Goal: Navigation & Orientation: Find specific page/section

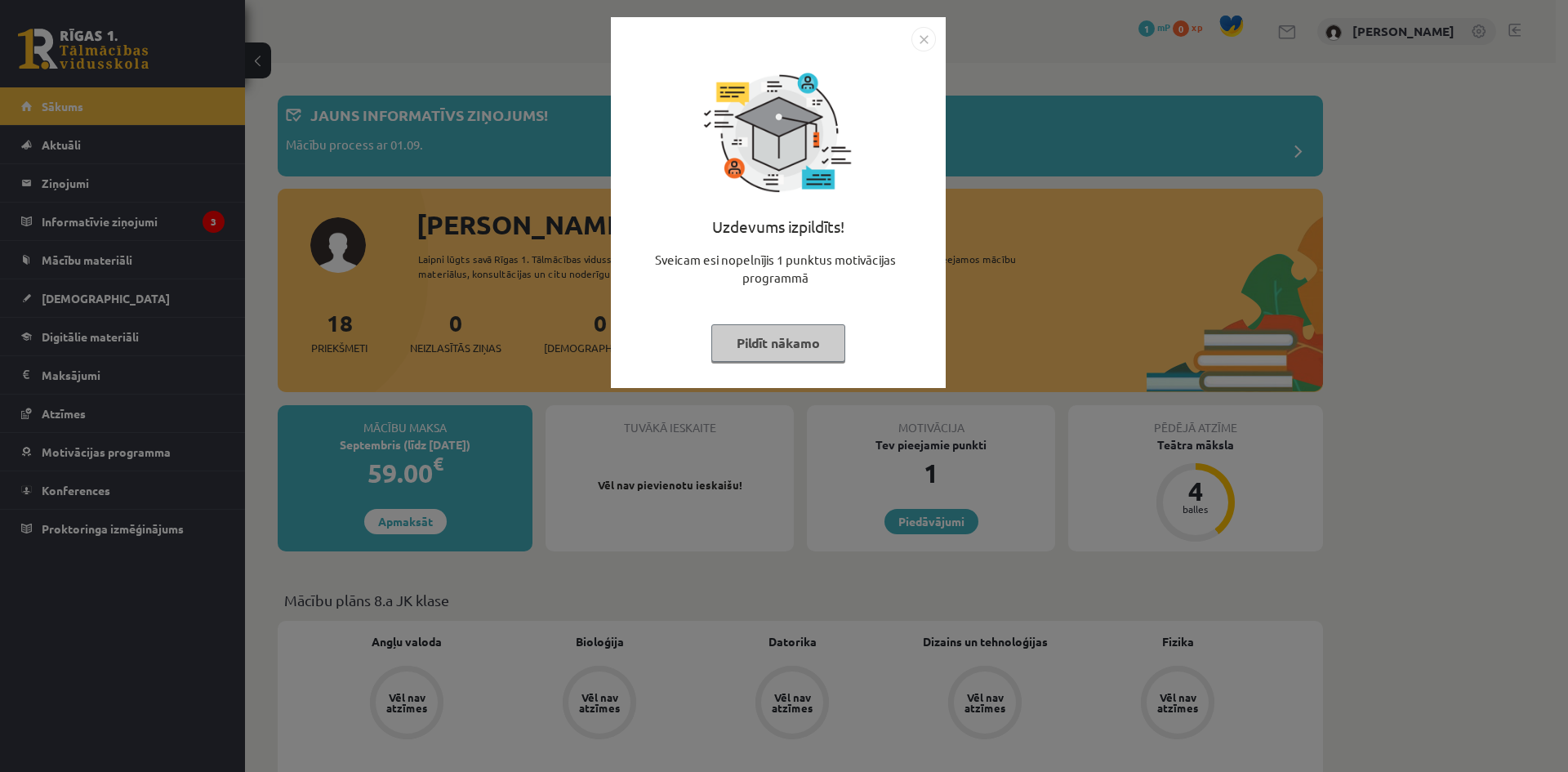
click at [788, 351] on button "Pildīt nākamo" at bounding box center [778, 342] width 134 height 38
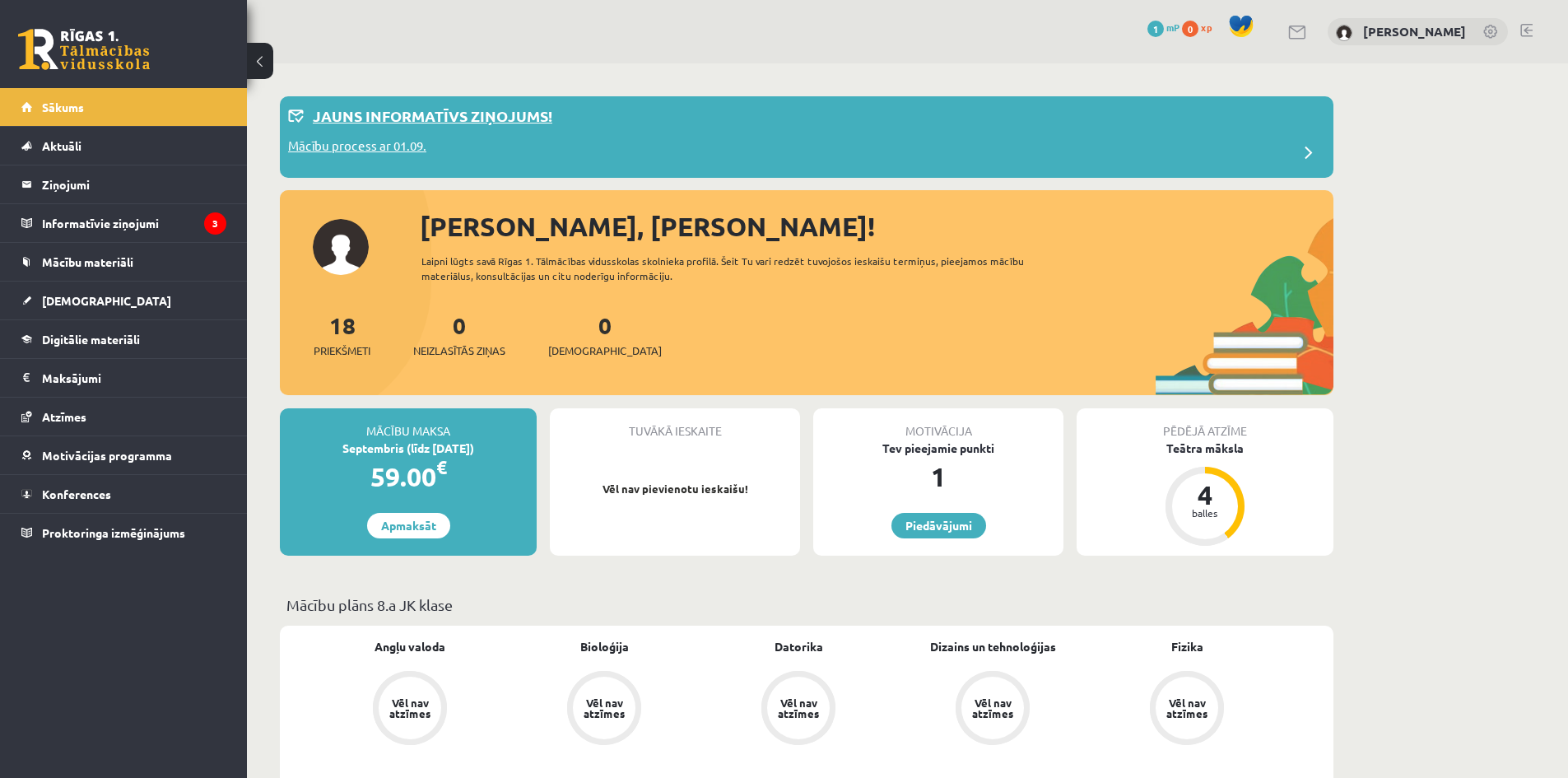
click at [395, 152] on p "Mācību process ar 01.09." at bounding box center [357, 147] width 138 height 23
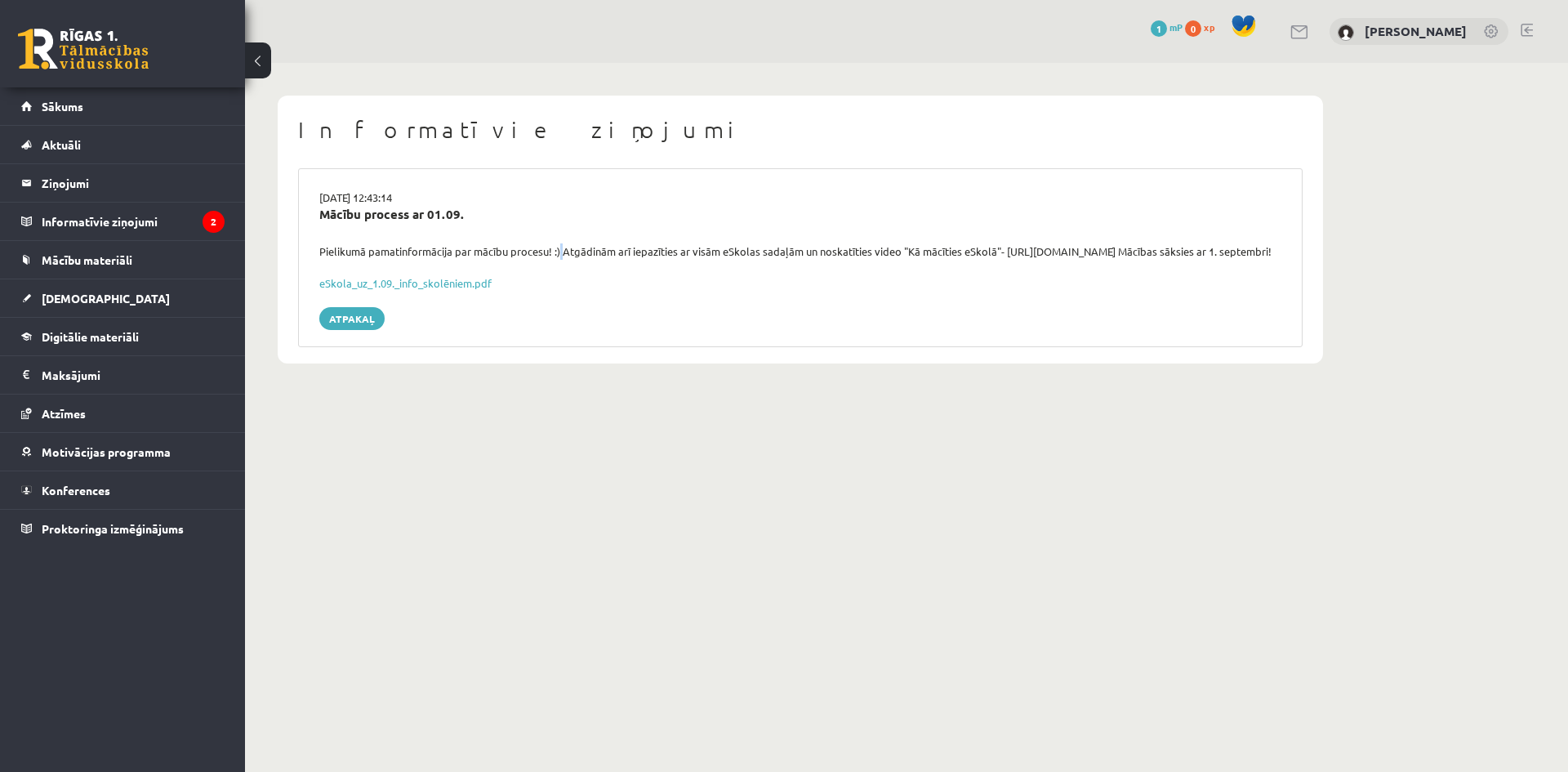
click at [565, 253] on div "Pielikumā pamatinformācija par mācību procesu! :) Atgādinām arī iepazīties ar v…" at bounding box center [801, 252] width 987 height 17
click at [566, 260] on div "Pielikumā pamatinformācija par mācību procesu! :) Atgādinām arī iepazīties ar v…" at bounding box center [801, 252] width 987 height 17
click at [430, 290] on link "eSkola_uz_1.09._info_skolēniem.pdf" at bounding box center [405, 282] width 172 height 14
click at [66, 105] on span "Sākums" at bounding box center [62, 106] width 42 height 15
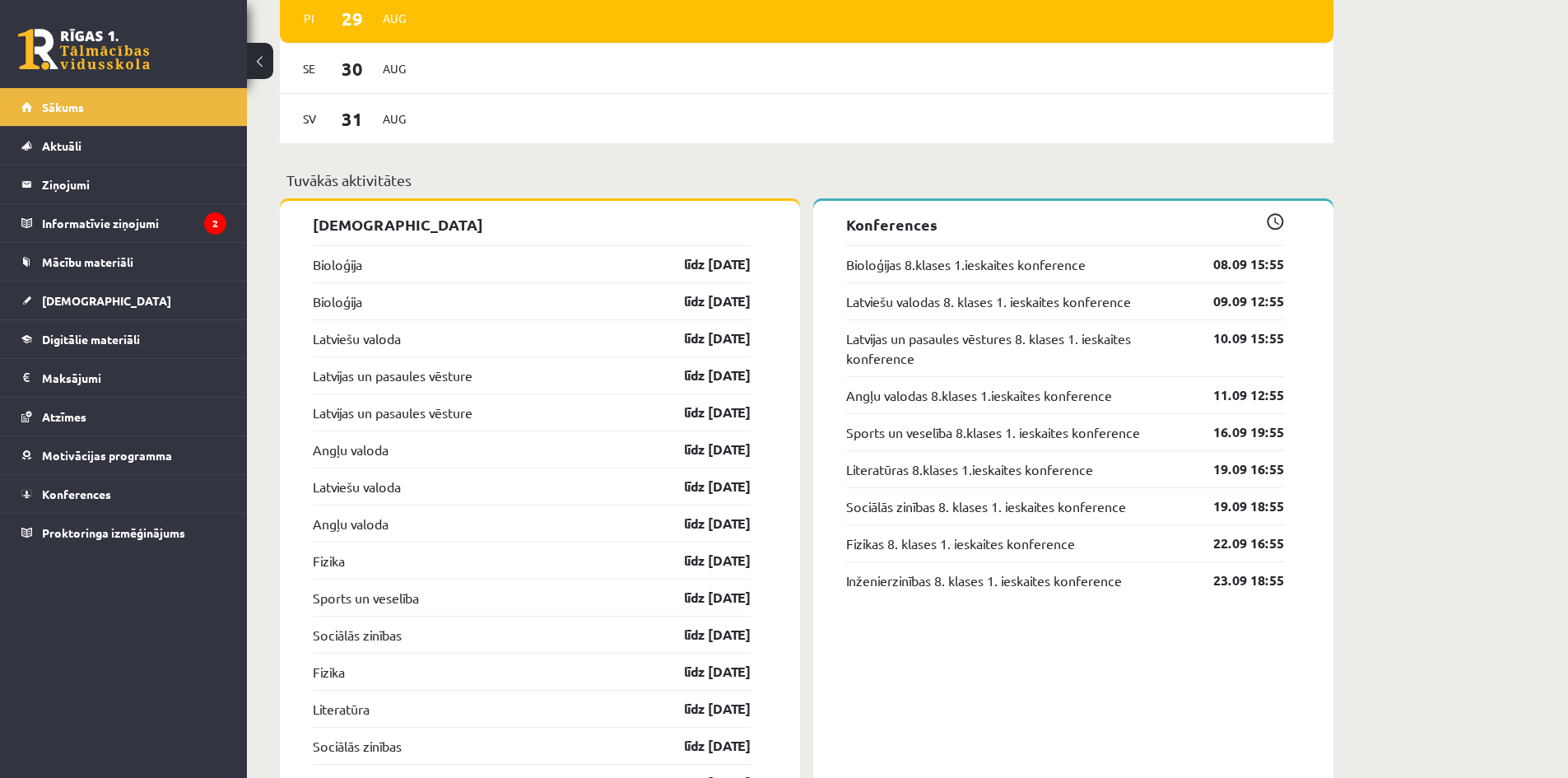
scroll to position [1563, 0]
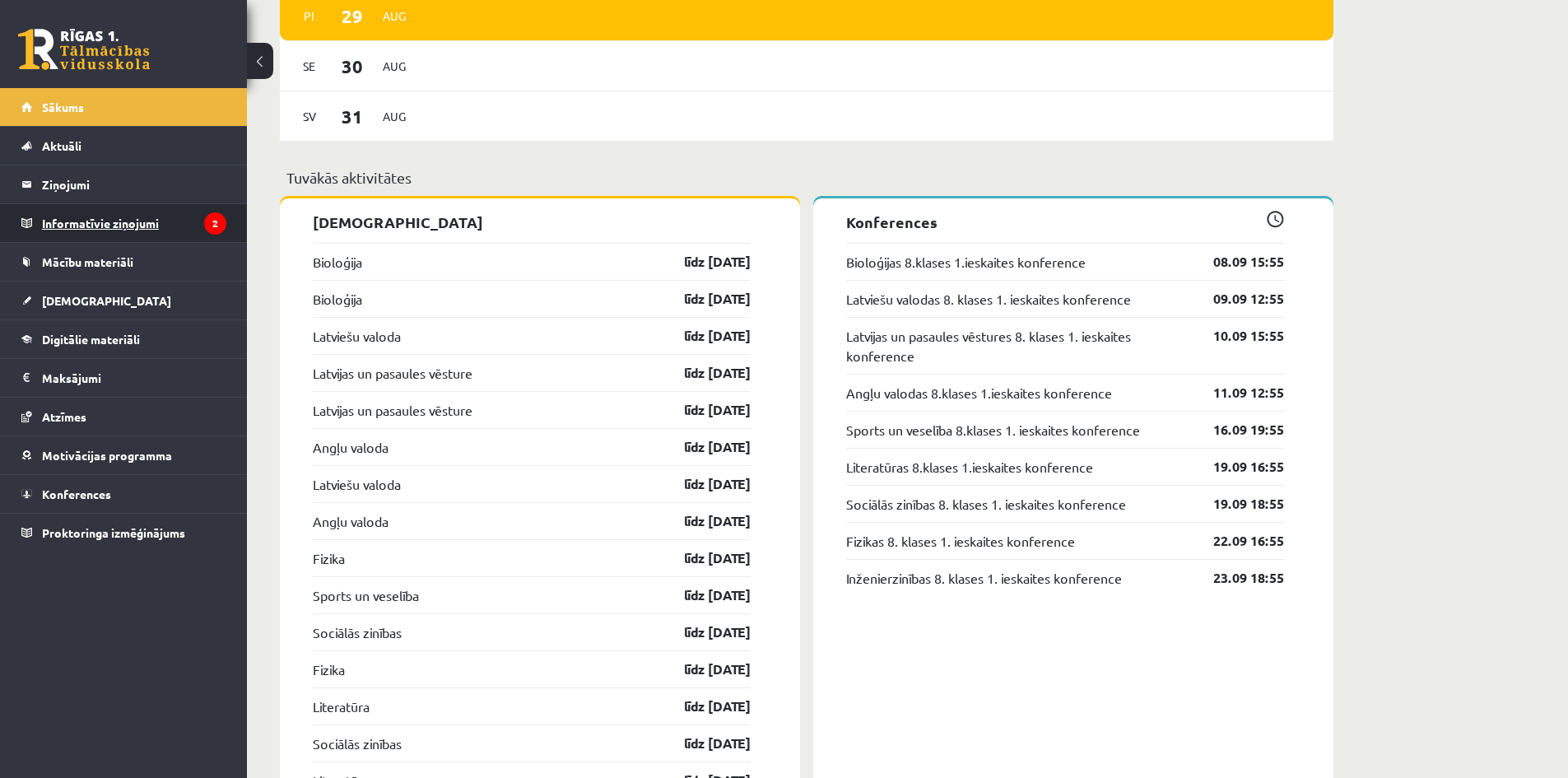
click at [120, 234] on legend "Informatīvie ziņojumi 2" at bounding box center [134, 223] width 185 height 38
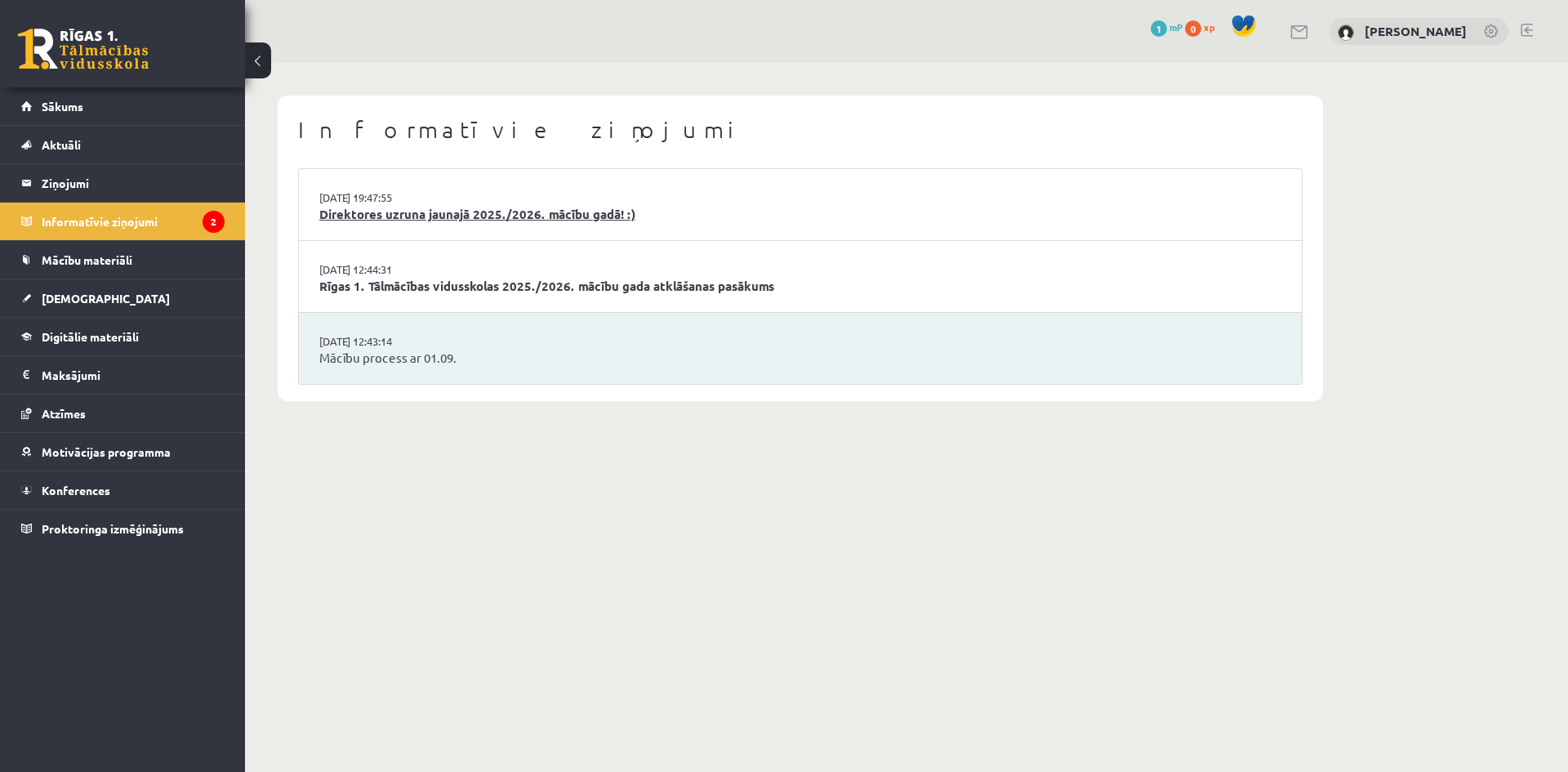
click at [554, 218] on link "Direktores uzruna jaunajā 2025./2026. mācību gadā! :)" at bounding box center [800, 214] width 962 height 19
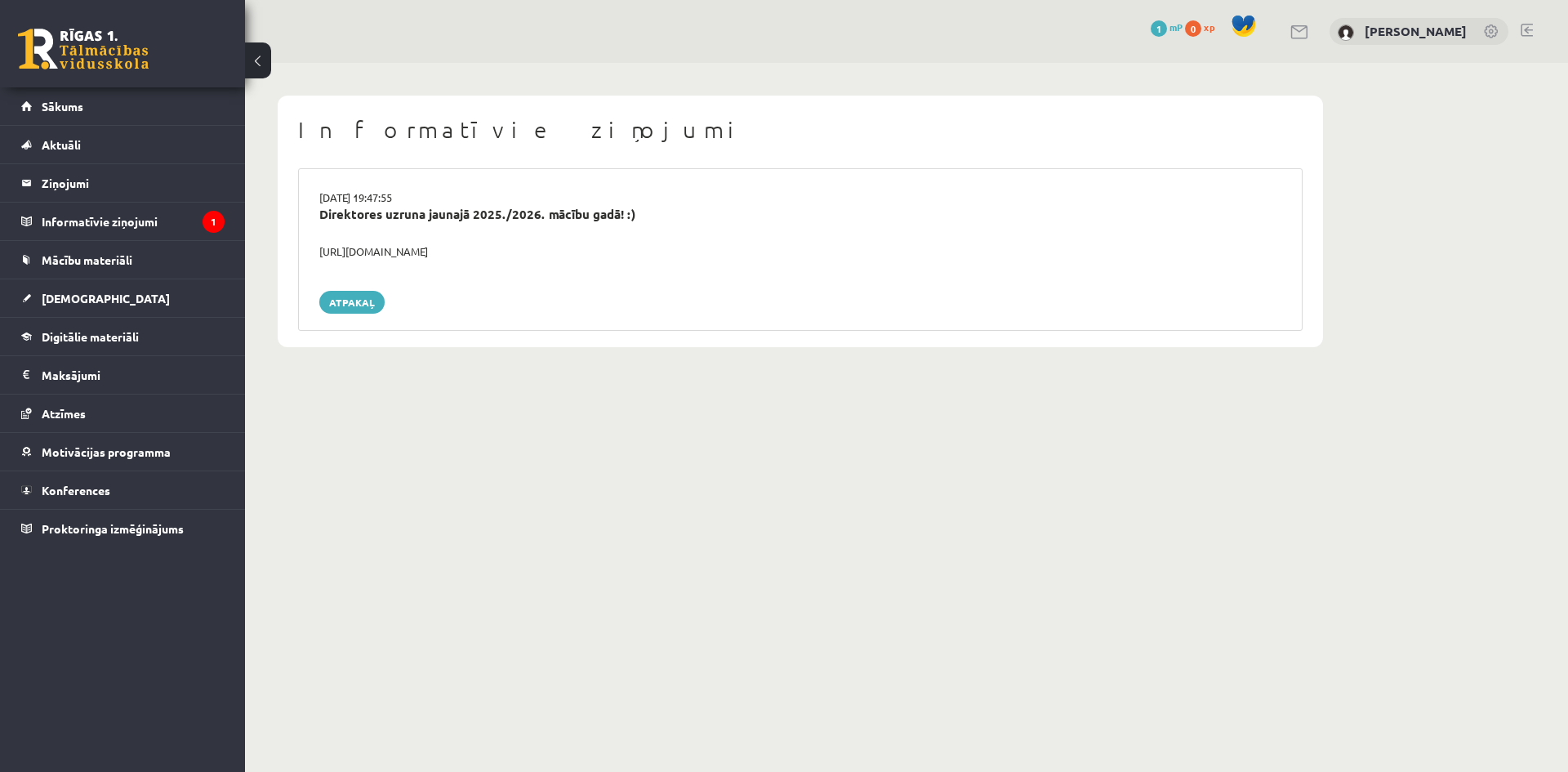
drag, startPoint x: 524, startPoint y: 250, endPoint x: 315, endPoint y: 243, distance: 209.1
click at [315, 243] on div "https://youtube.com/shorts/lM8RsWyzCn4" at bounding box center [801, 252] width 987 height 17
copy div "https://youtube.com/shorts/lM8RsWyzCn4"
click at [144, 218] on legend "Informatīvie ziņojumi 1" at bounding box center [133, 221] width 183 height 38
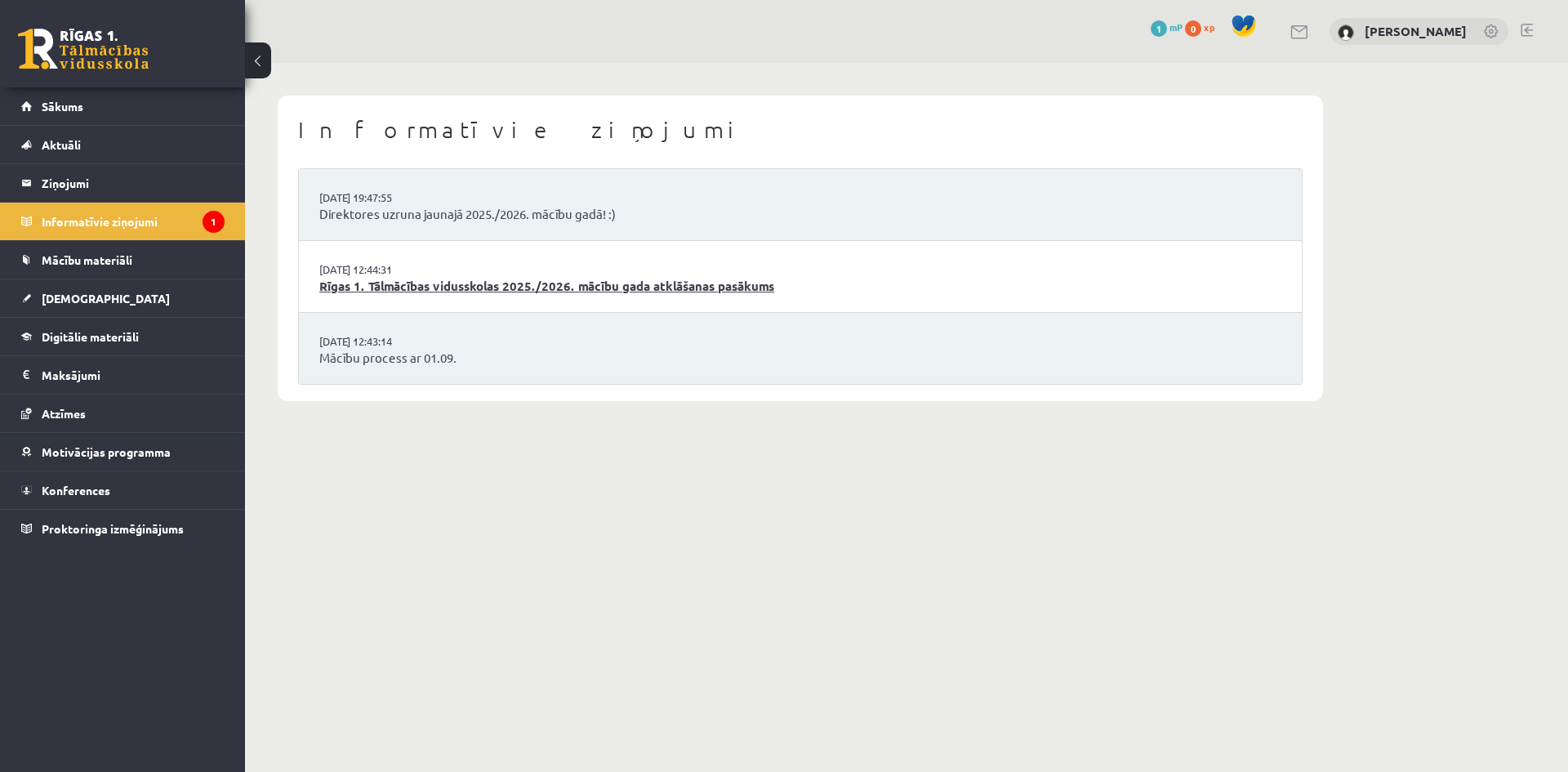
click at [531, 292] on link "Rīgas 1. Tālmācības vidusskolas 2025./2026. mācību gada atklāšanas pasākums" at bounding box center [800, 286] width 962 height 19
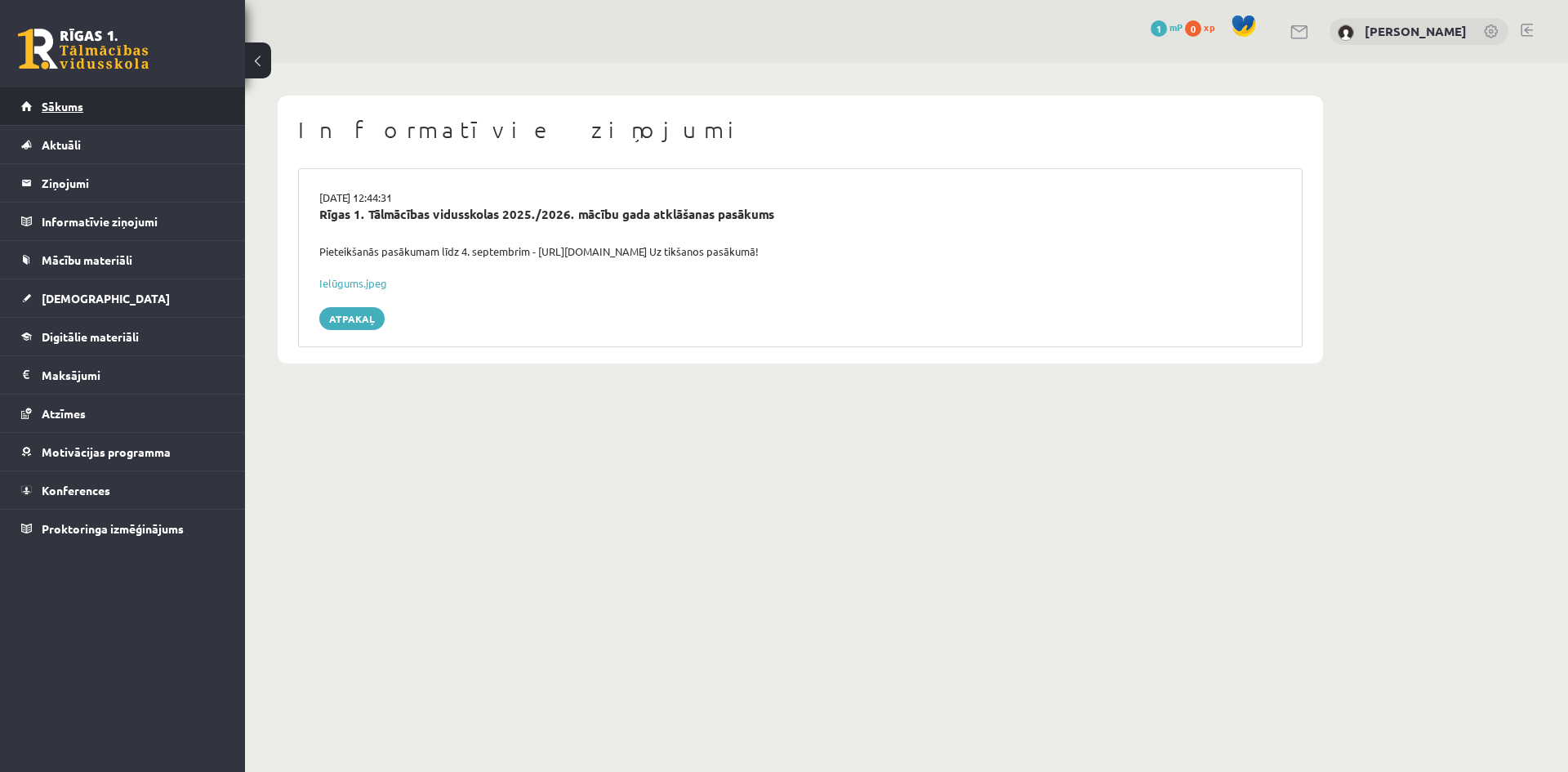
click at [96, 107] on link "Sākums" at bounding box center [123, 106] width 204 height 38
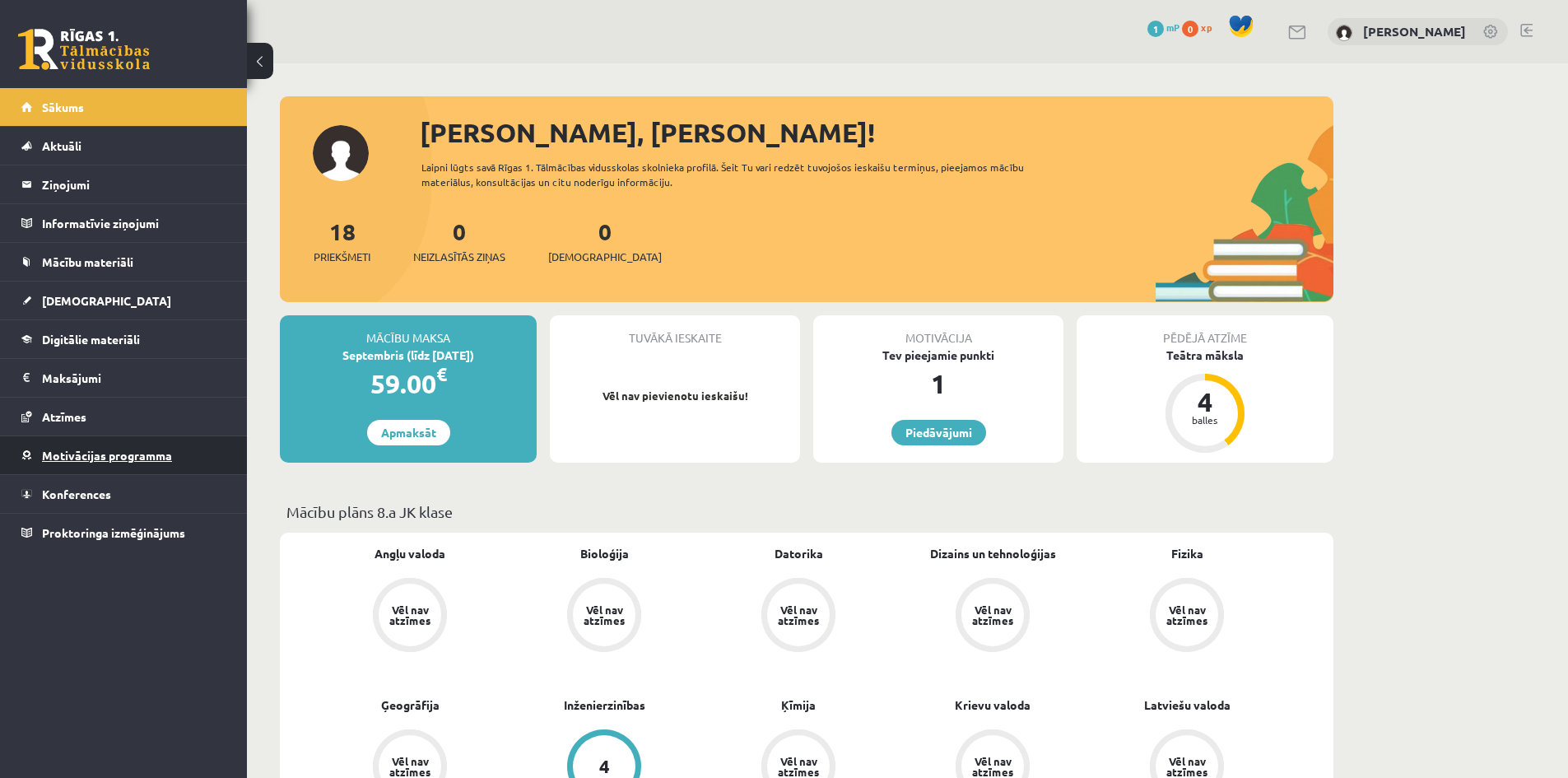
click at [141, 463] on link "Motivācijas programma" at bounding box center [124, 455] width 205 height 38
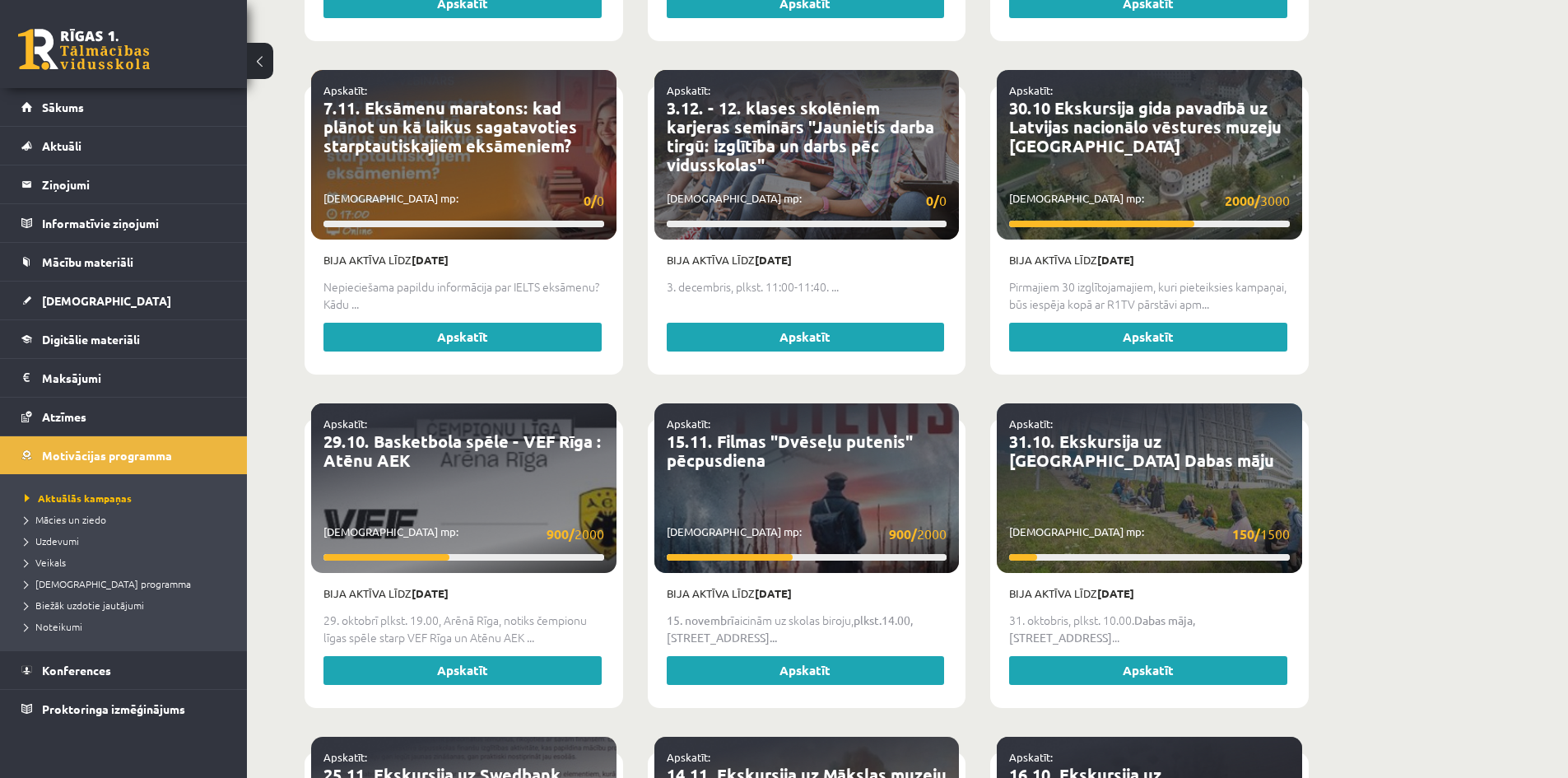
scroll to position [1399, 0]
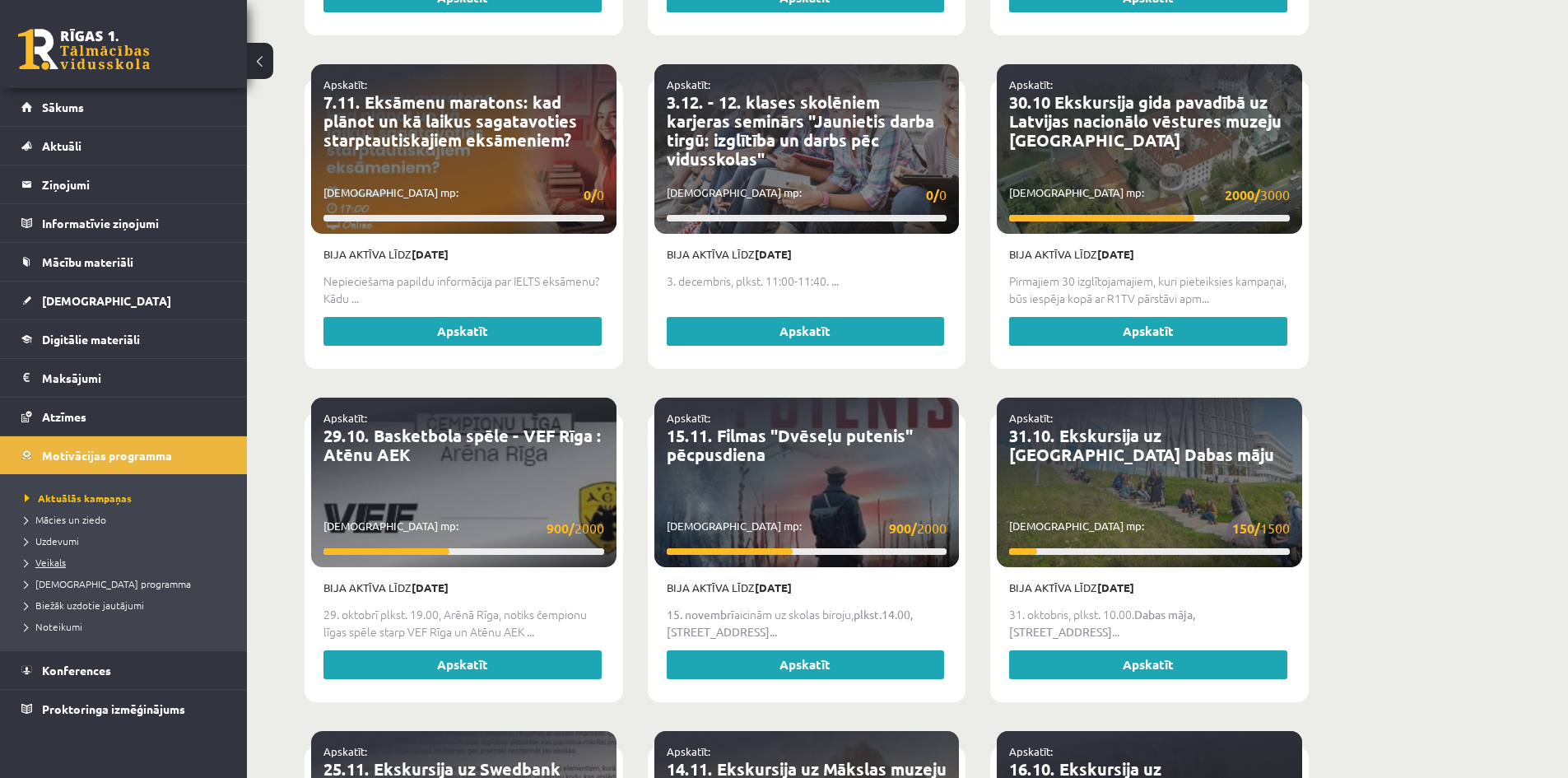
click at [59, 565] on span "Veikals" at bounding box center [45, 563] width 41 height 13
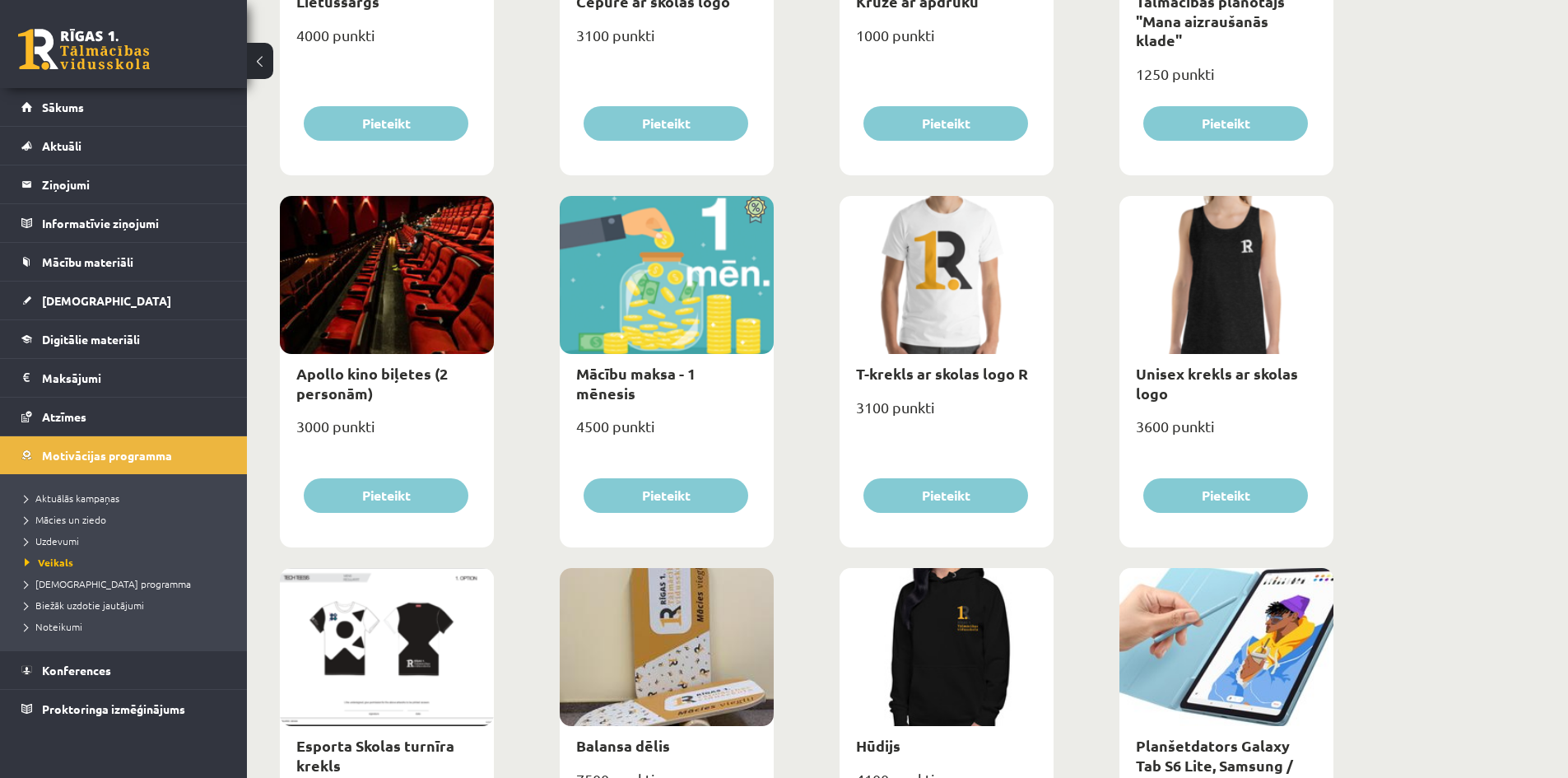
scroll to position [577, 0]
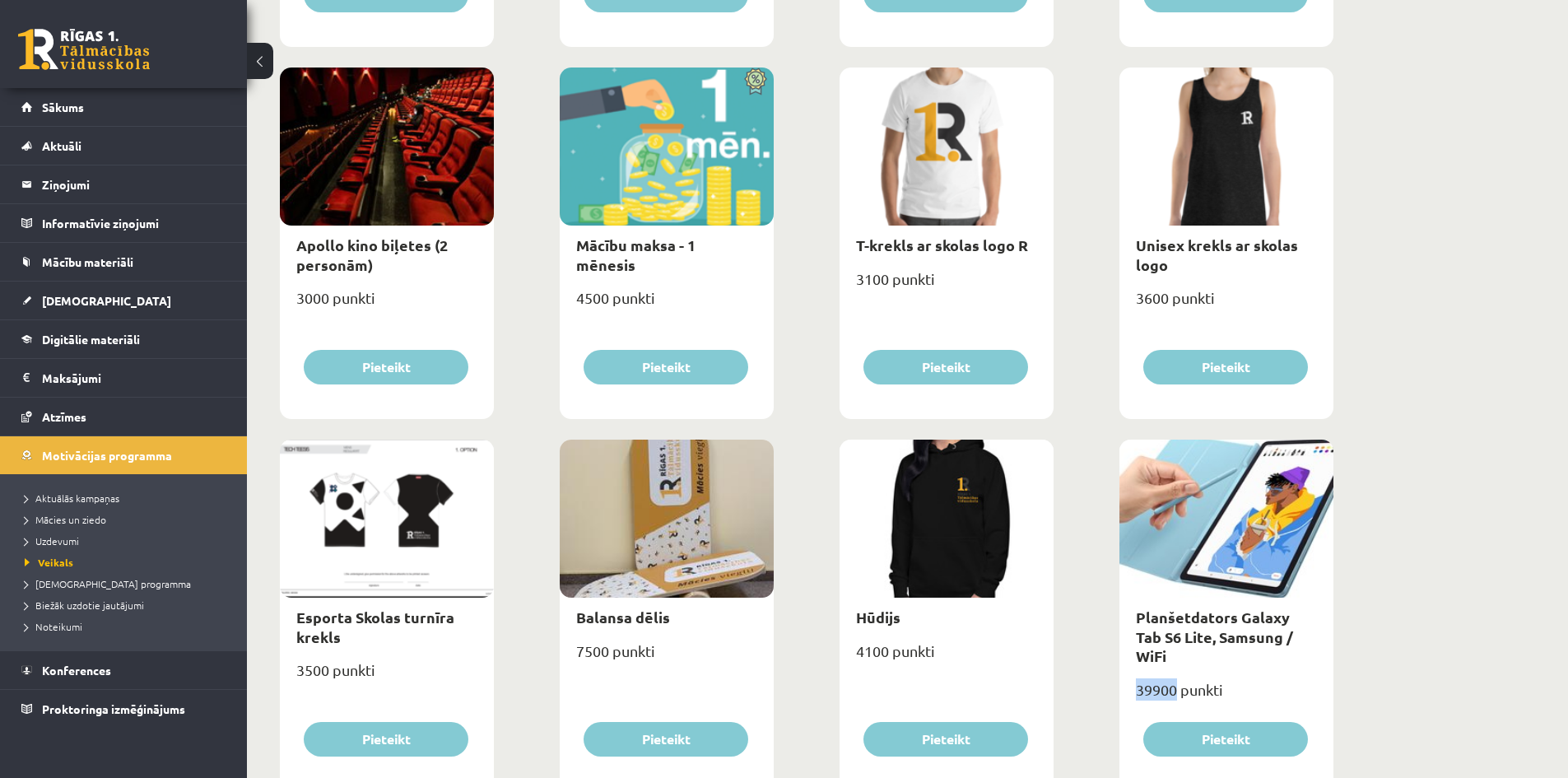
drag, startPoint x: 1140, startPoint y: 674, endPoint x: 1174, endPoint y: 674, distance: 34.0
click at [1174, 675] on div "39900 punkti" at bounding box center [1226, 696] width 214 height 41
click at [1288, 683] on div "39900 punkti" at bounding box center [1226, 696] width 214 height 41
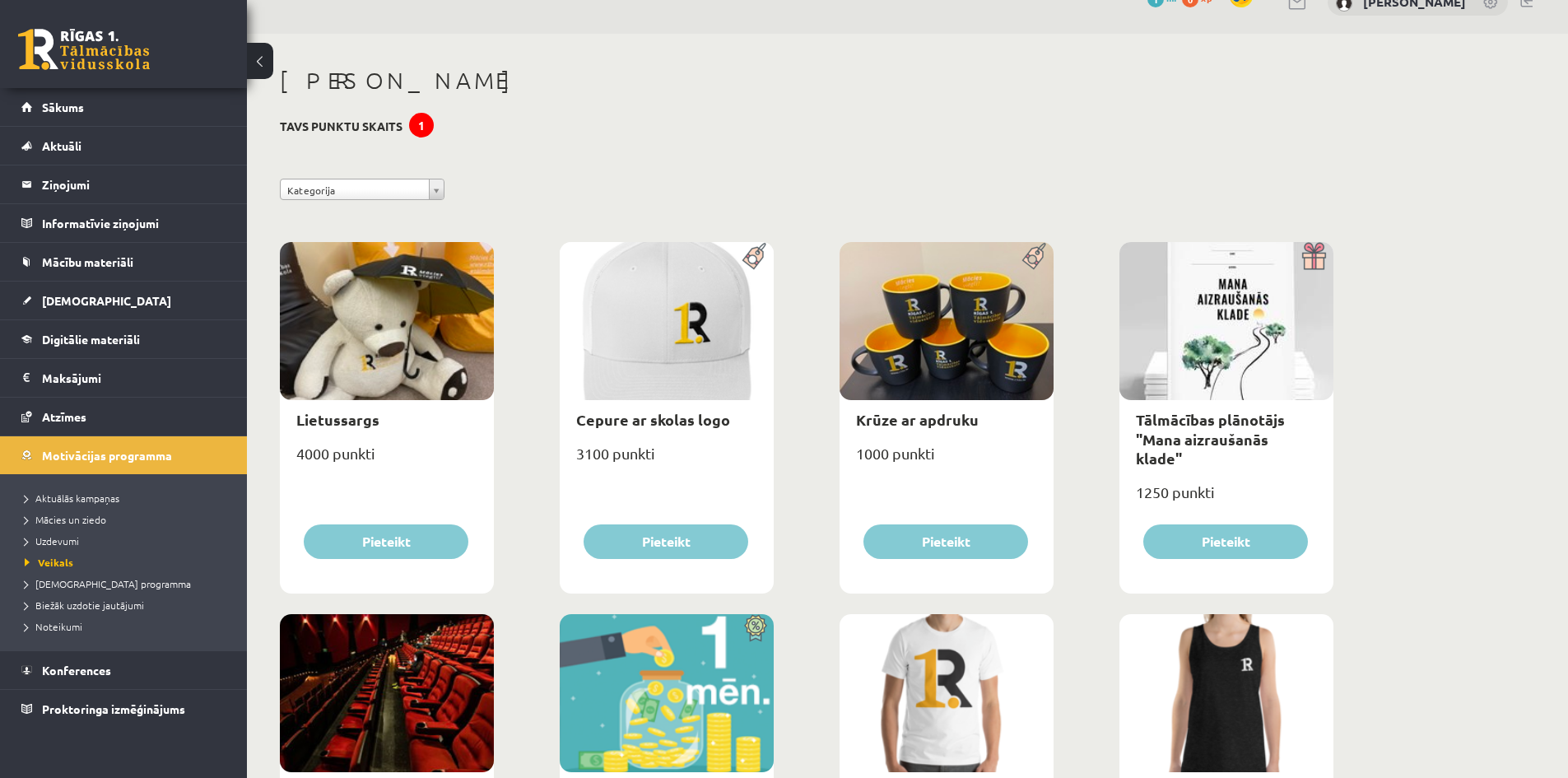
scroll to position [0, 0]
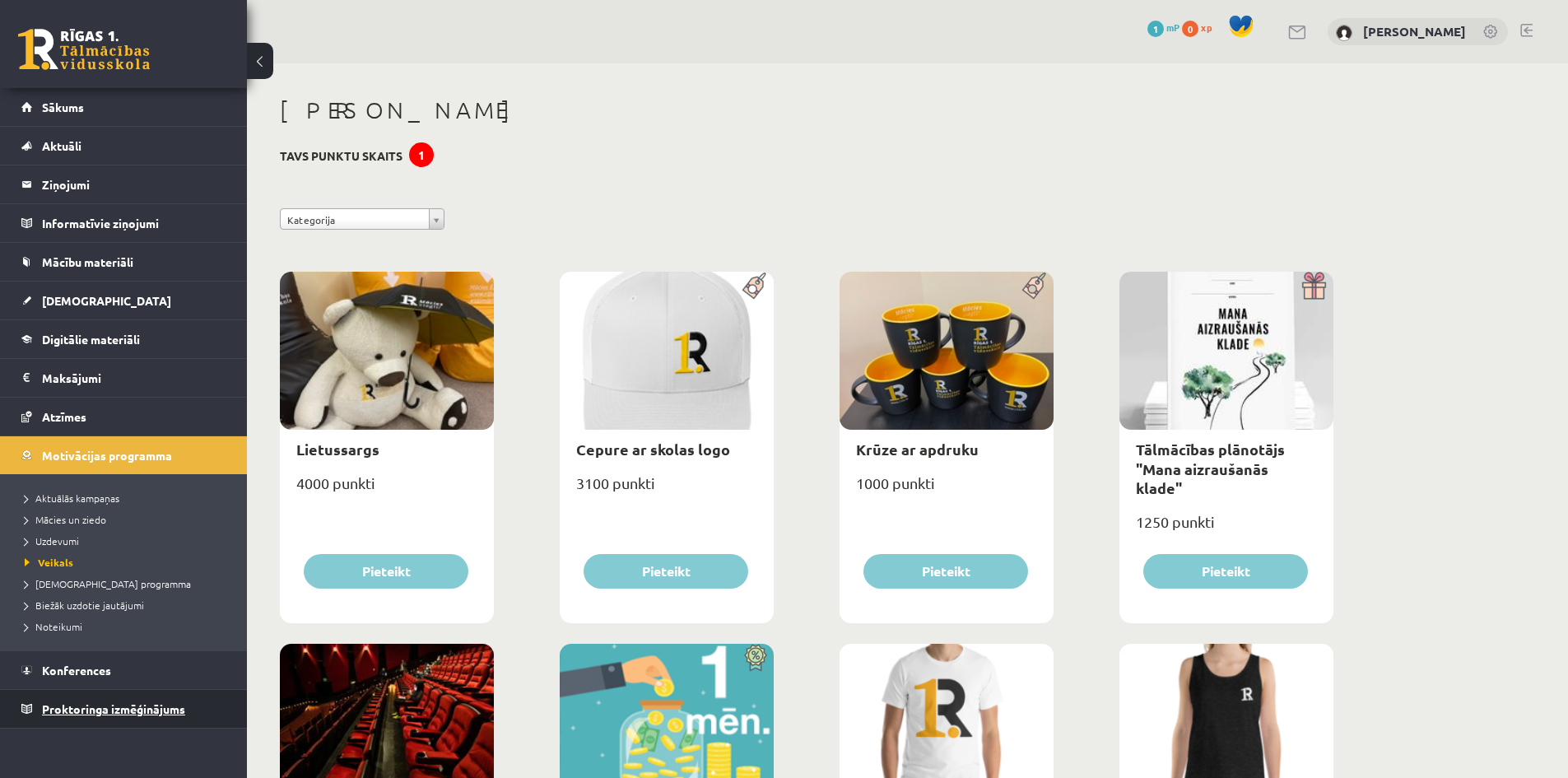
click at [152, 706] on span "Proktoringa izmēģinājums" at bounding box center [114, 709] width 144 height 15
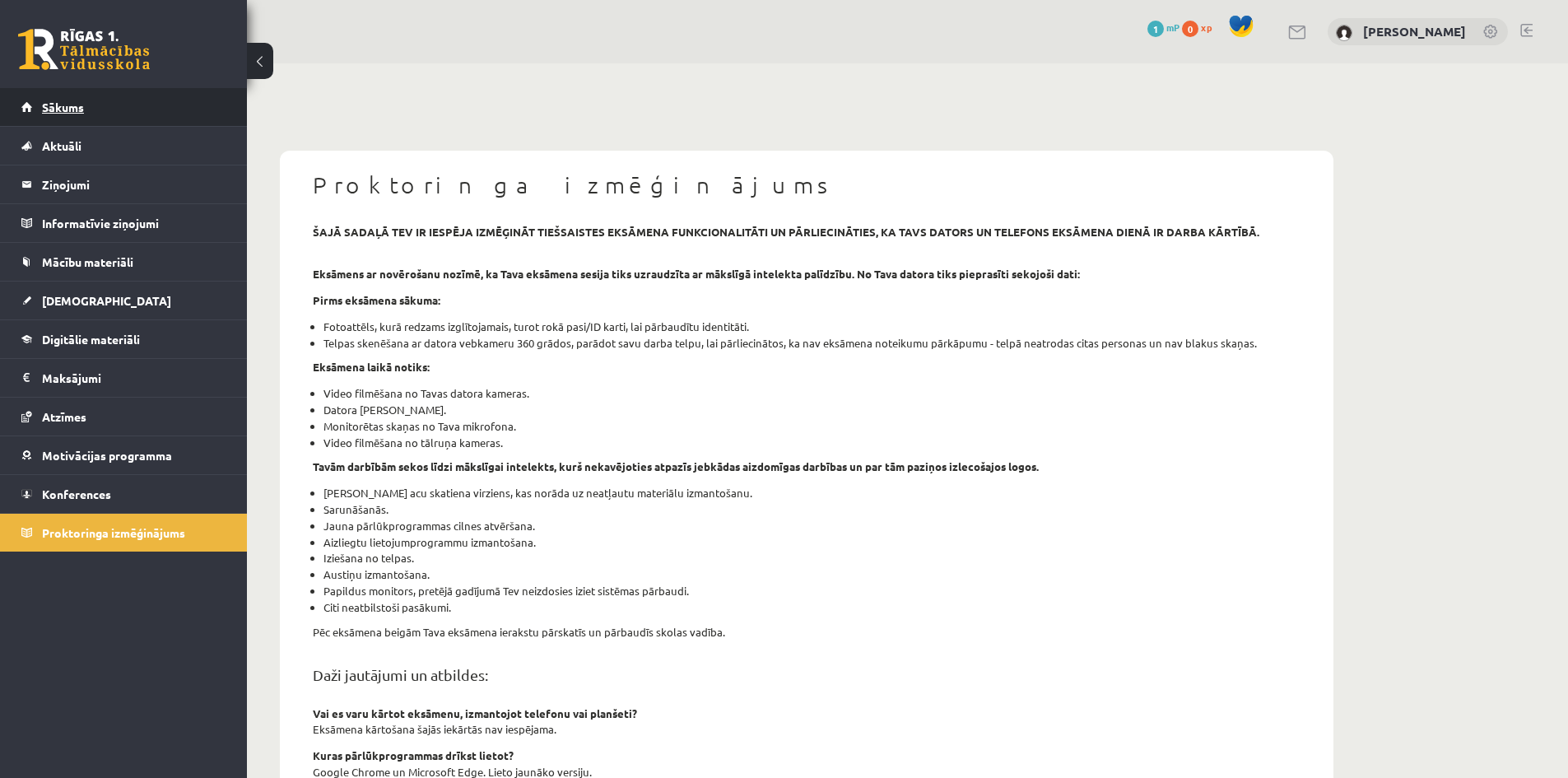
click at [104, 108] on link "Sākums" at bounding box center [124, 106] width 205 height 38
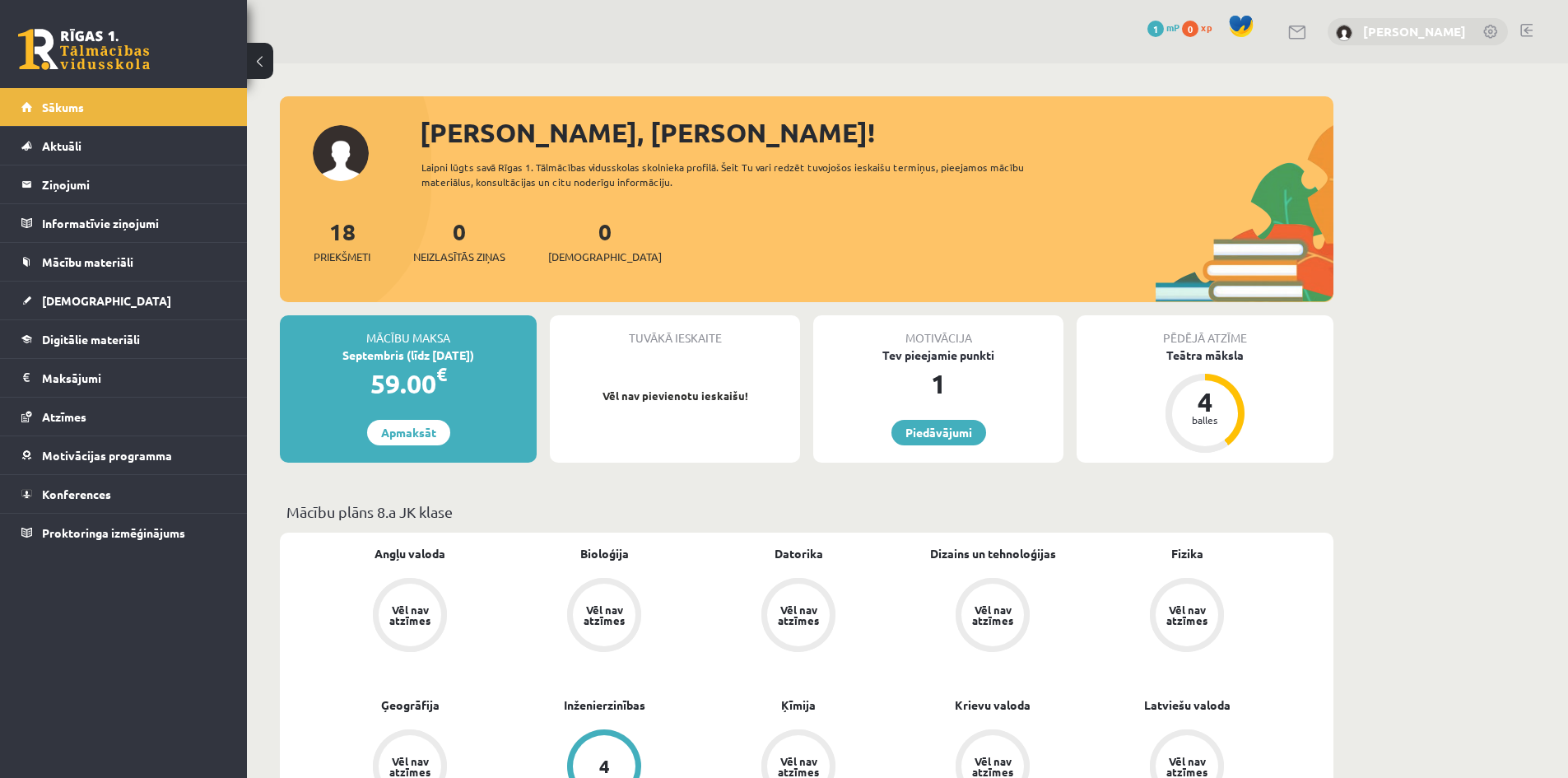
click at [1449, 31] on link "[PERSON_NAME]" at bounding box center [1414, 32] width 103 height 17
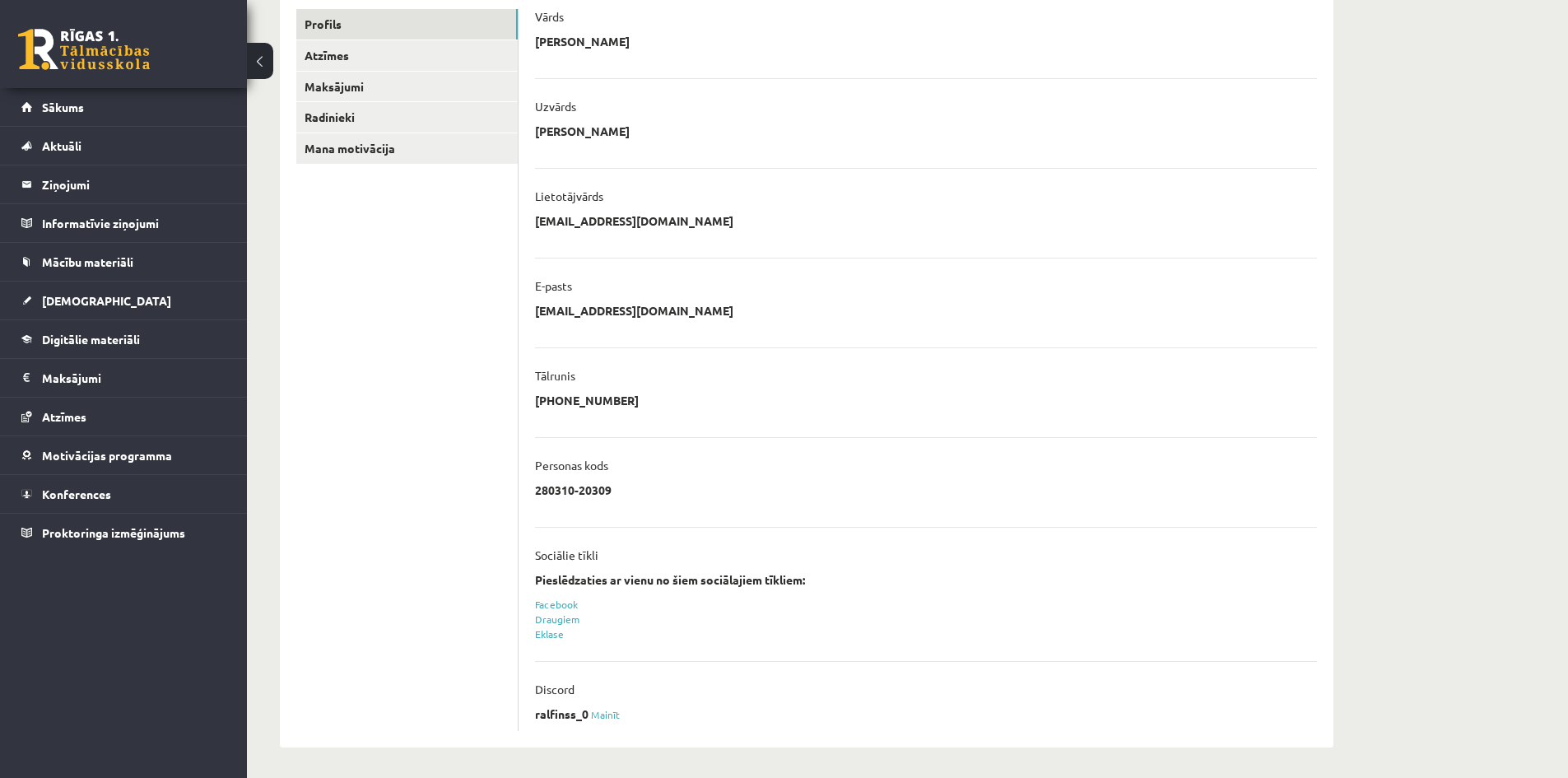
scroll to position [225, 0]
drag, startPoint x: 534, startPoint y: 711, endPoint x: 576, endPoint y: 718, distance: 42.6
click at [576, 718] on div "ralfinss_0 Mainīt" at bounding box center [925, 715] width 782 height 24
click at [677, 710] on div "ralfinss_0 Mainīt" at bounding box center [925, 715] width 782 height 24
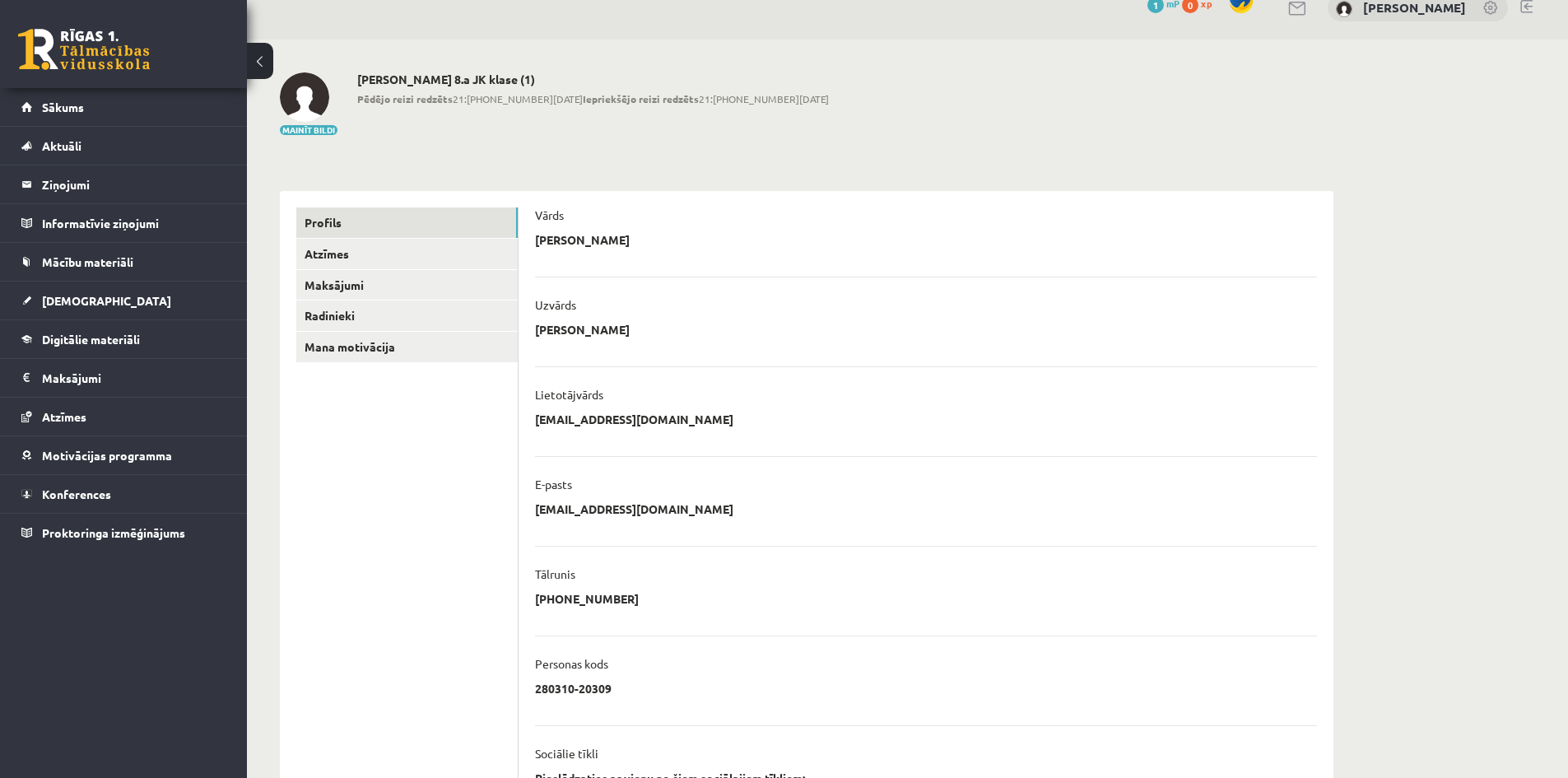
scroll to position [0, 0]
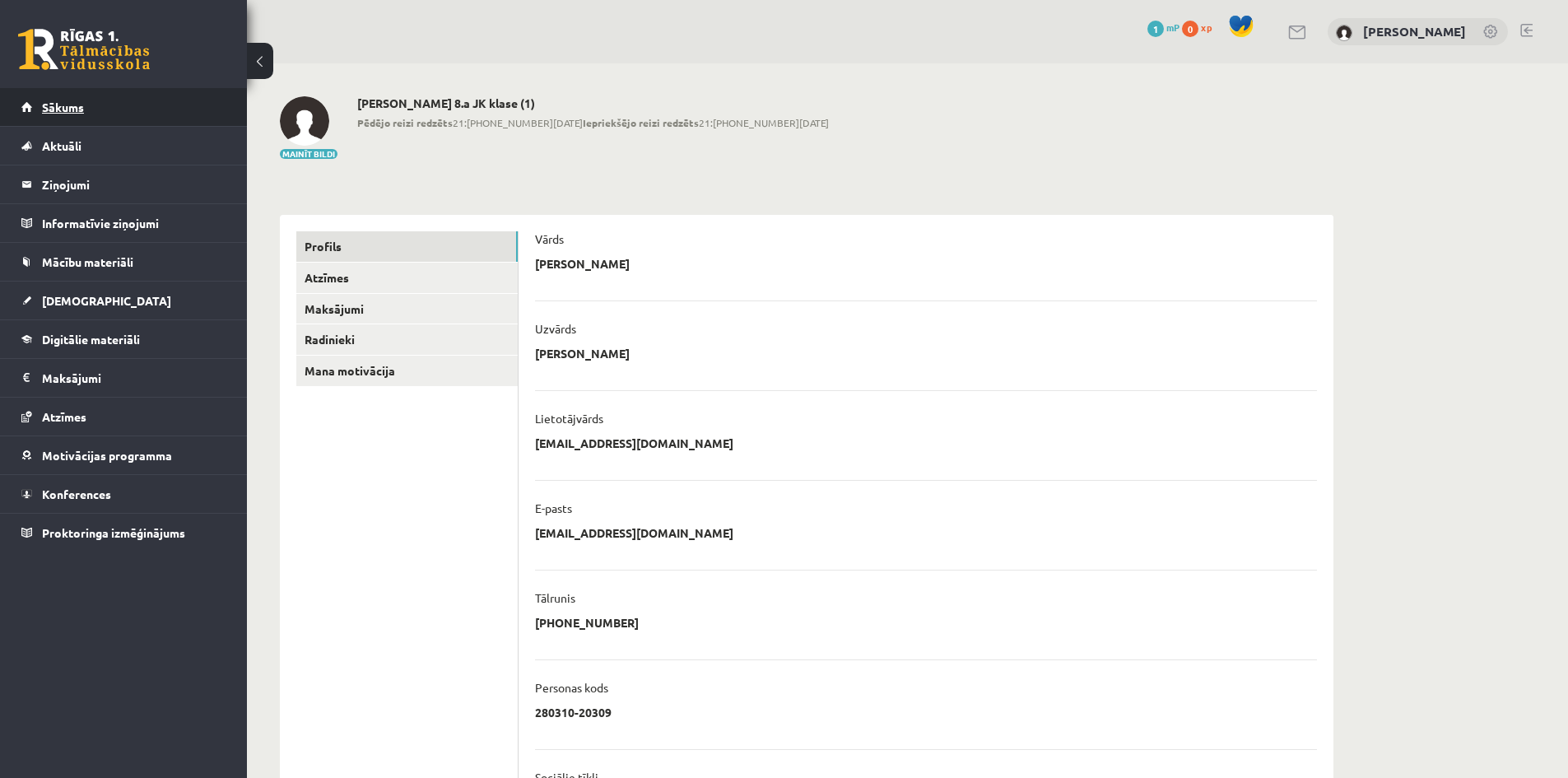
click at [122, 103] on link "Sākums" at bounding box center [124, 106] width 205 height 38
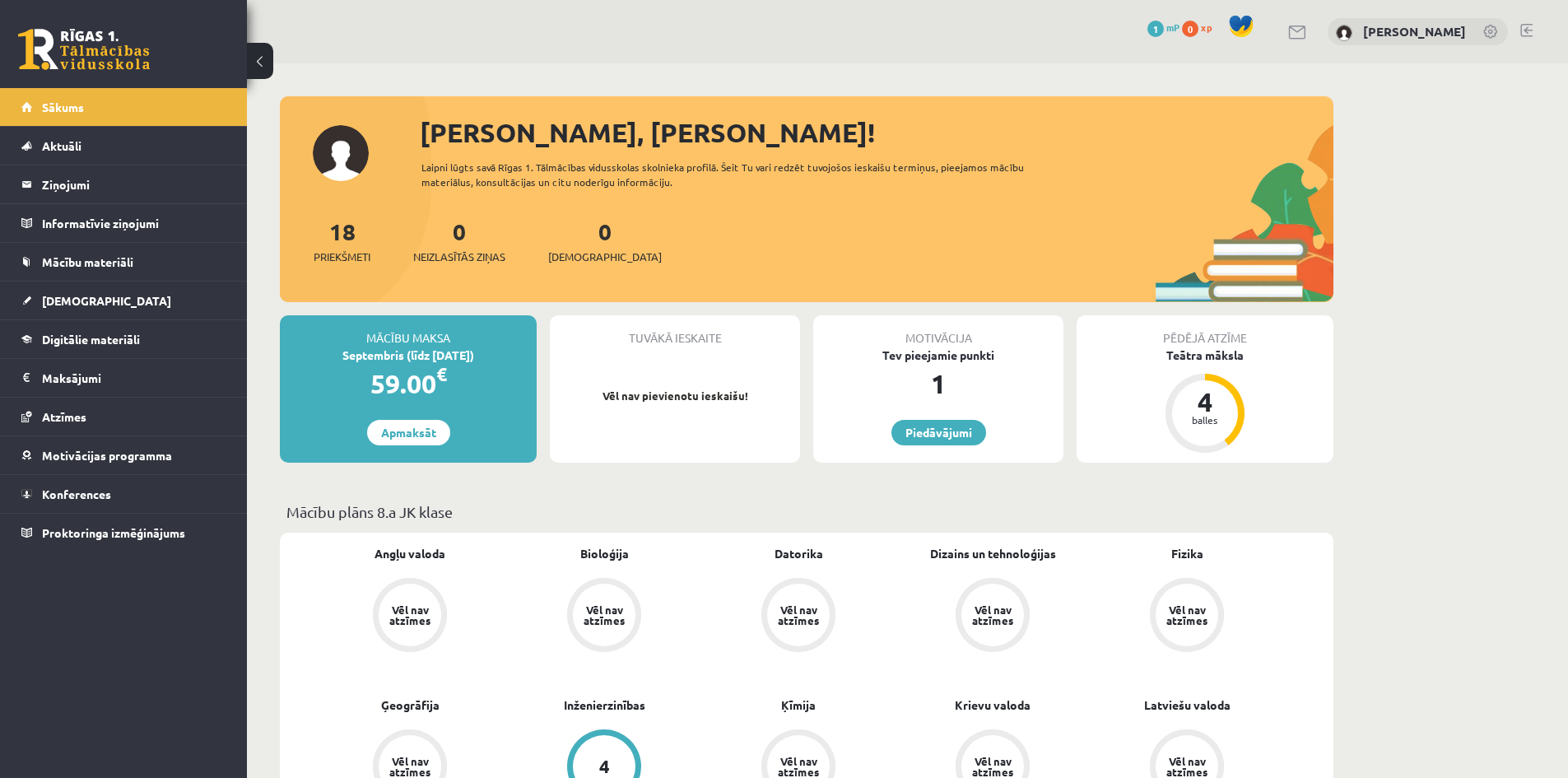
click at [1491, 34] on link at bounding box center [1492, 33] width 17 height 17
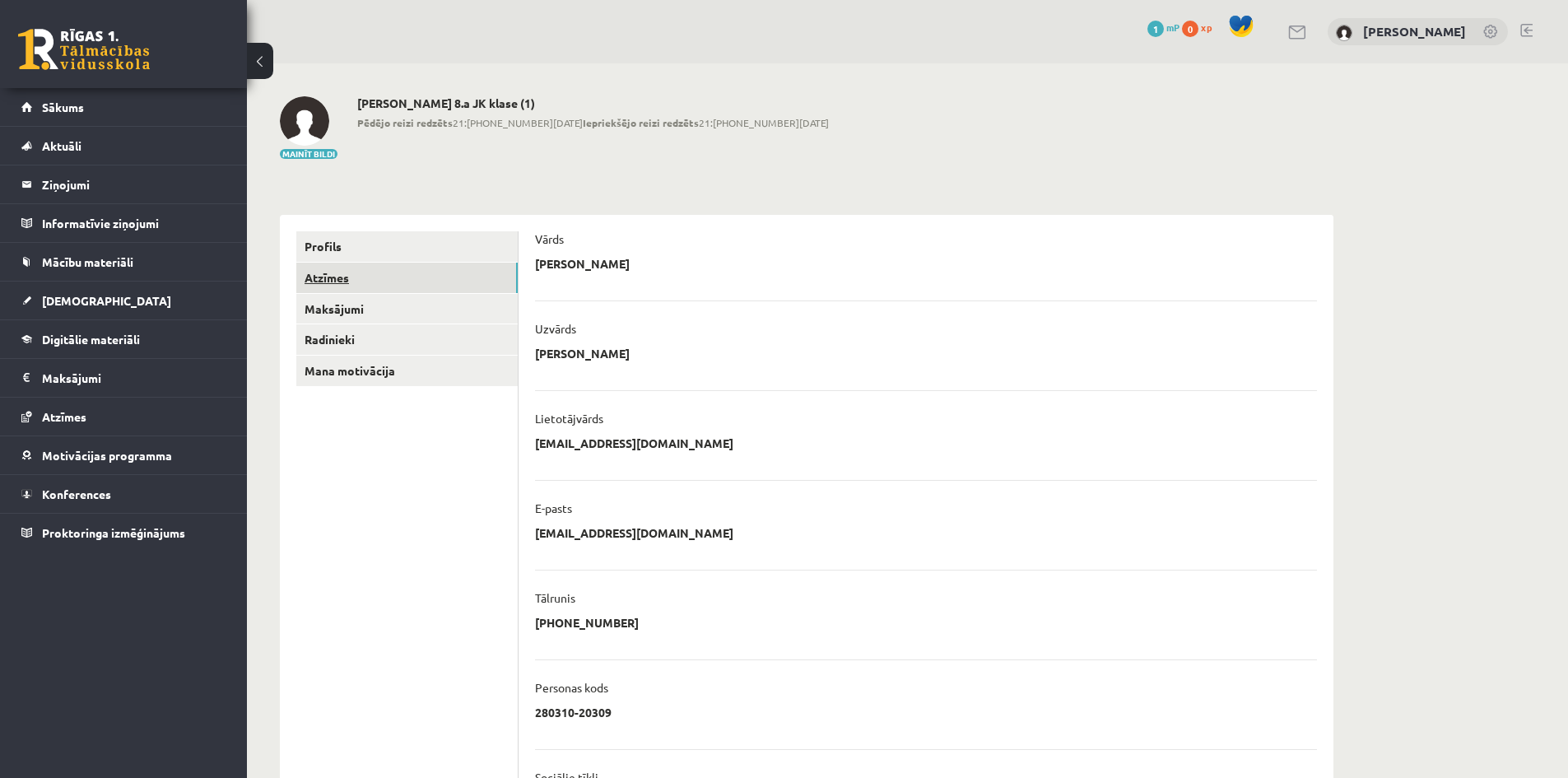
click at [391, 282] on link "Atzīmes" at bounding box center [407, 277] width 221 height 31
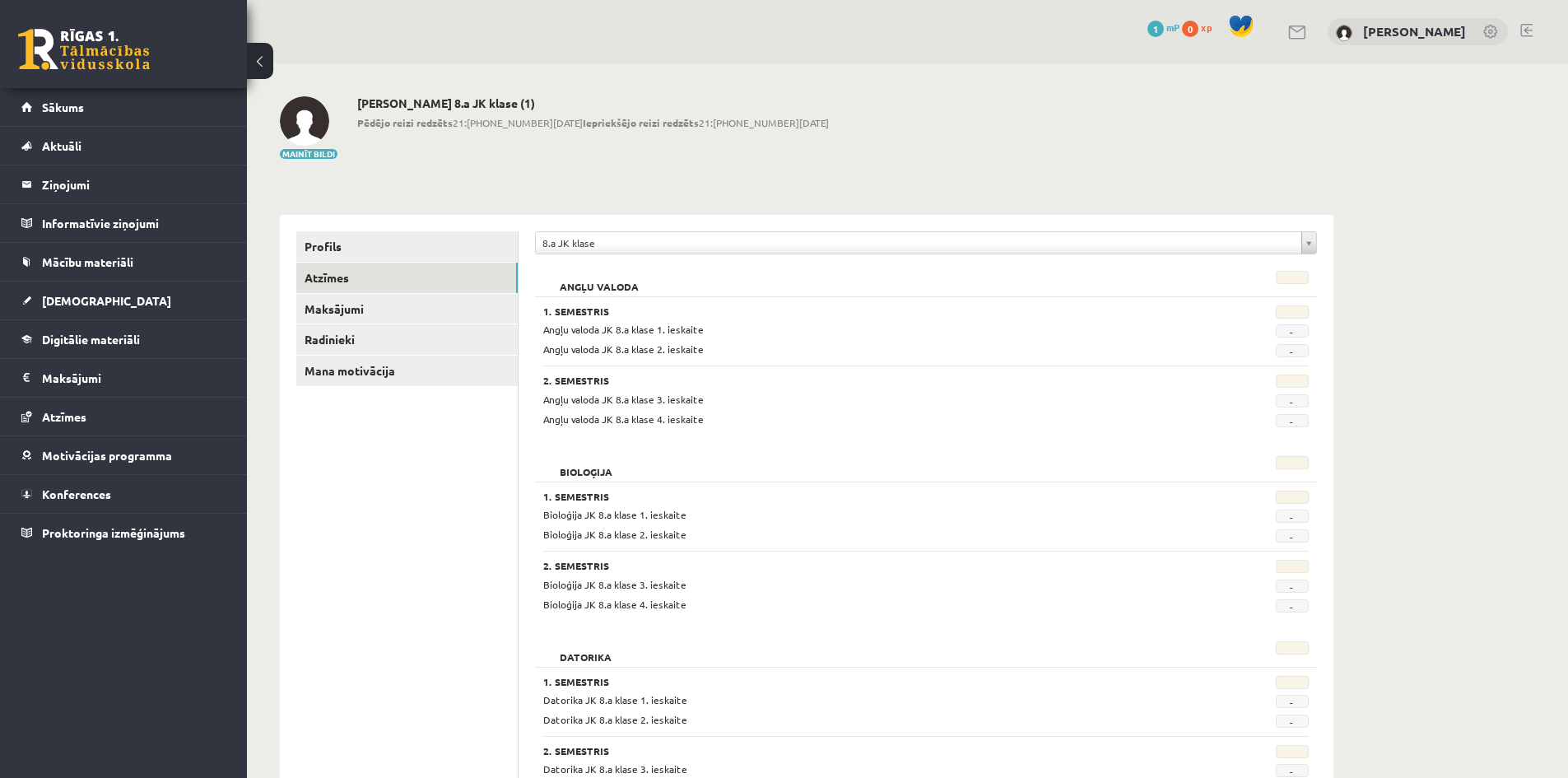
click at [1492, 34] on link at bounding box center [1492, 33] width 17 height 17
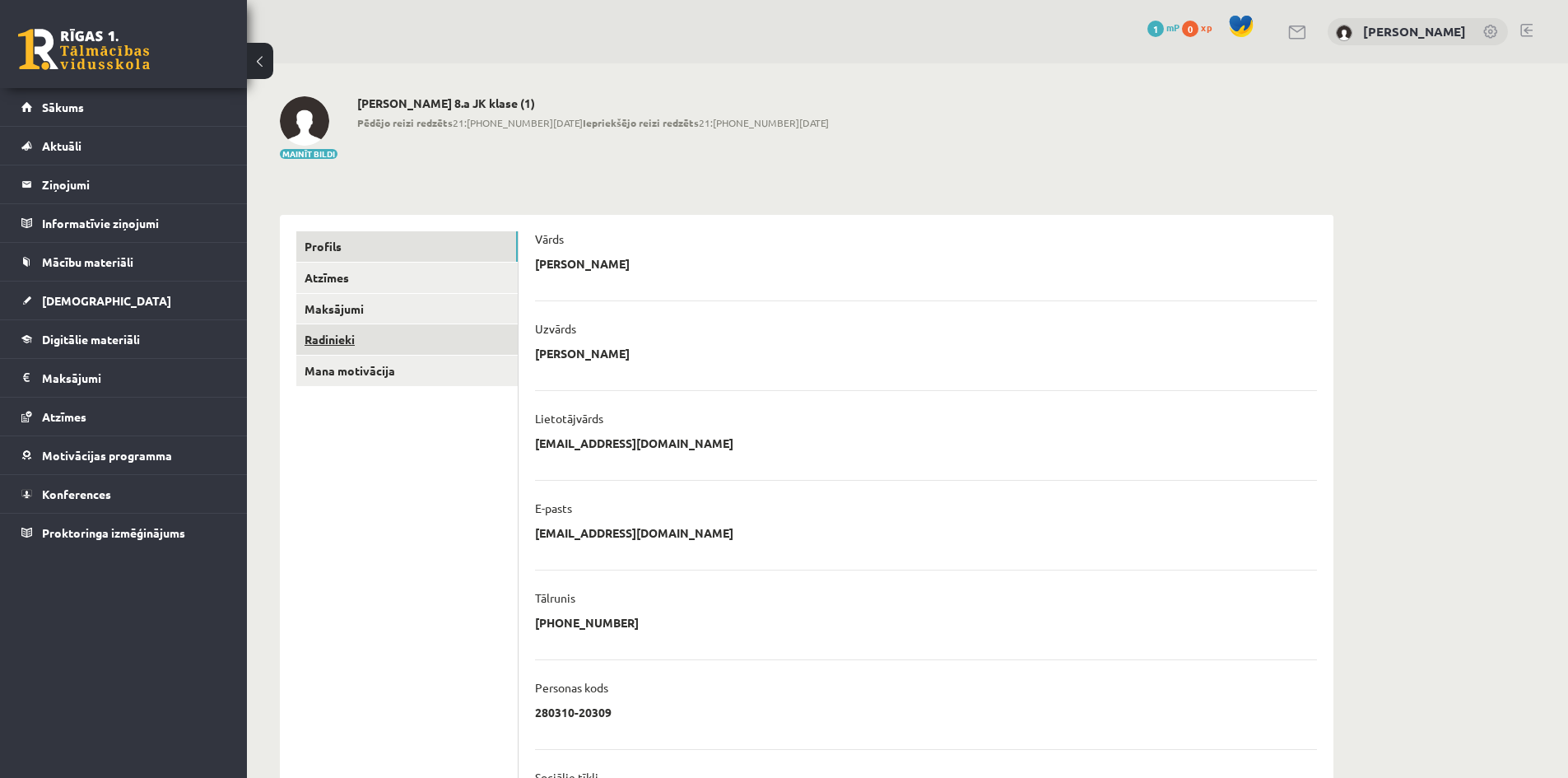
click at [367, 333] on link "Radinieki" at bounding box center [407, 340] width 221 height 31
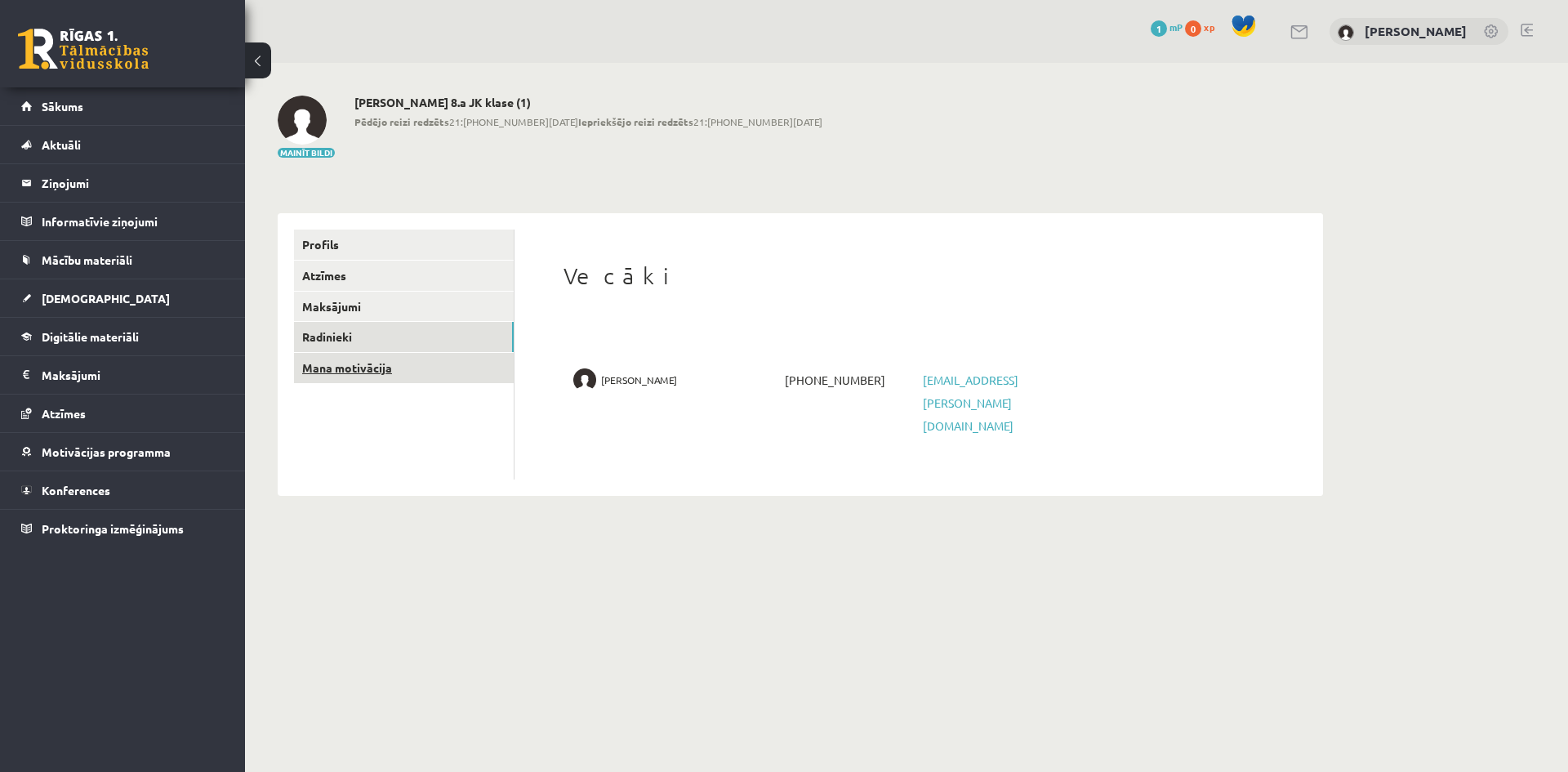
click at [357, 374] on link "Mana motivācija" at bounding box center [404, 367] width 219 height 31
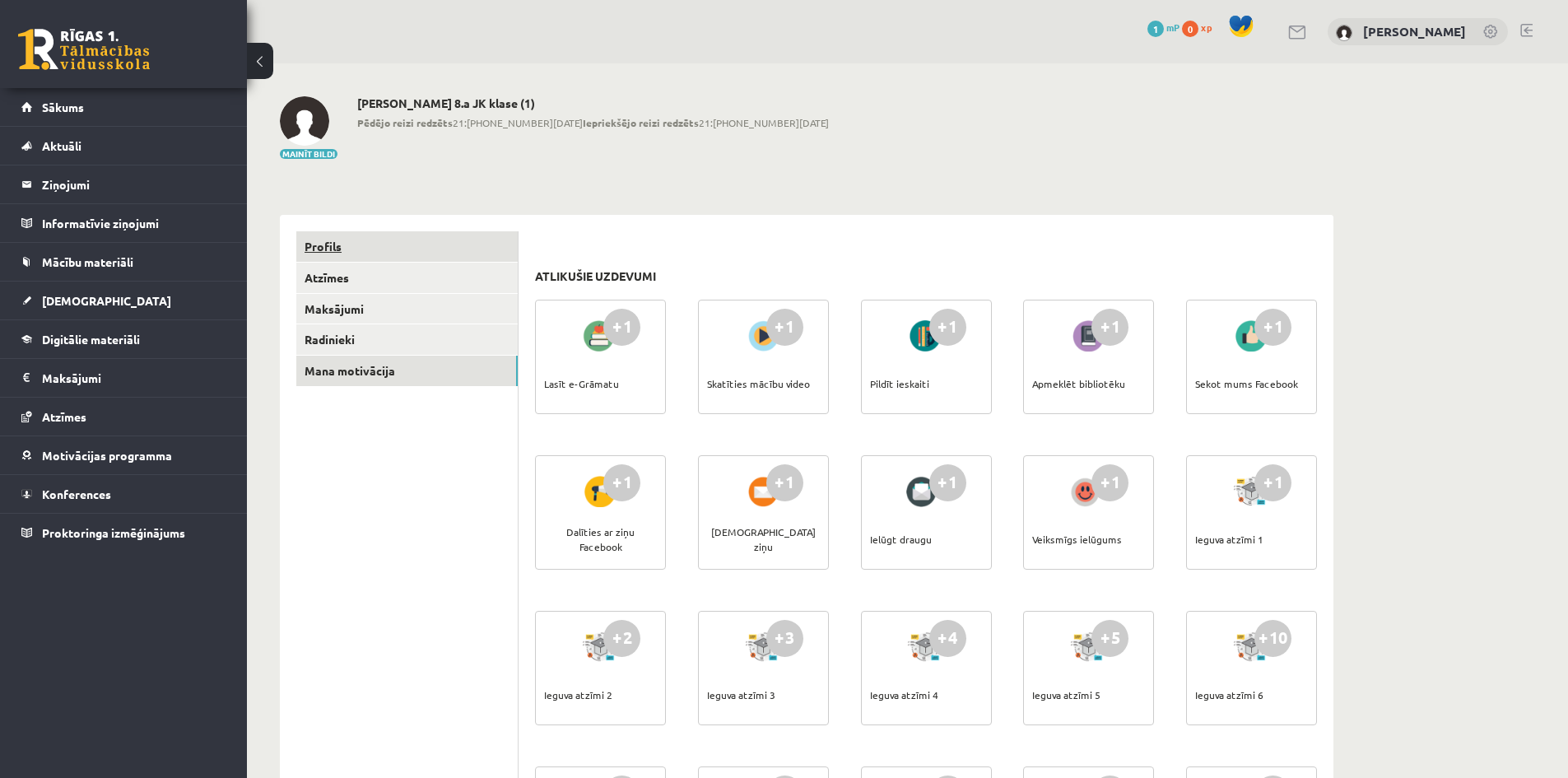
click at [370, 244] on link "Profils" at bounding box center [407, 246] width 221 height 31
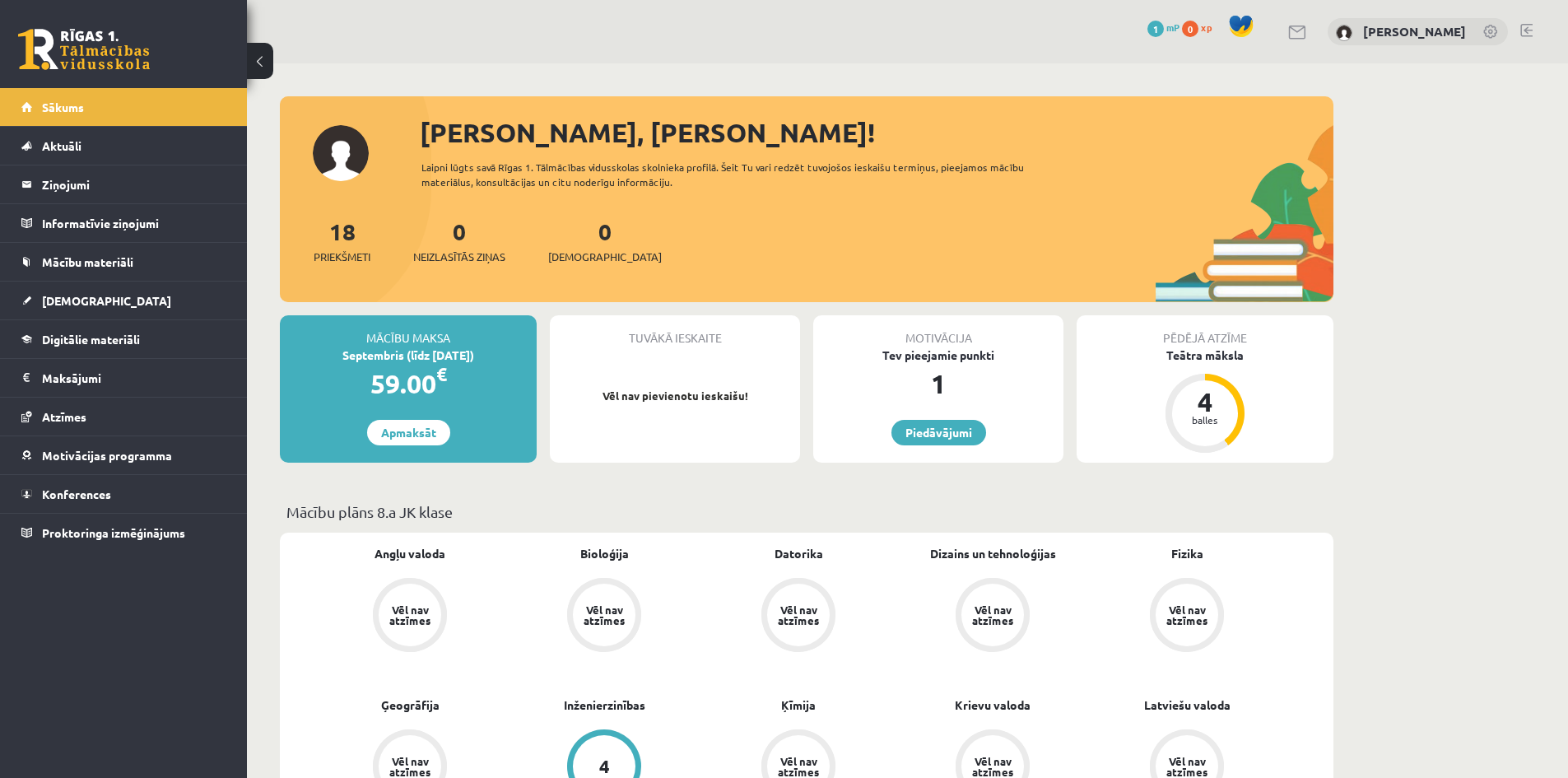
click at [1490, 30] on link at bounding box center [1492, 33] width 17 height 17
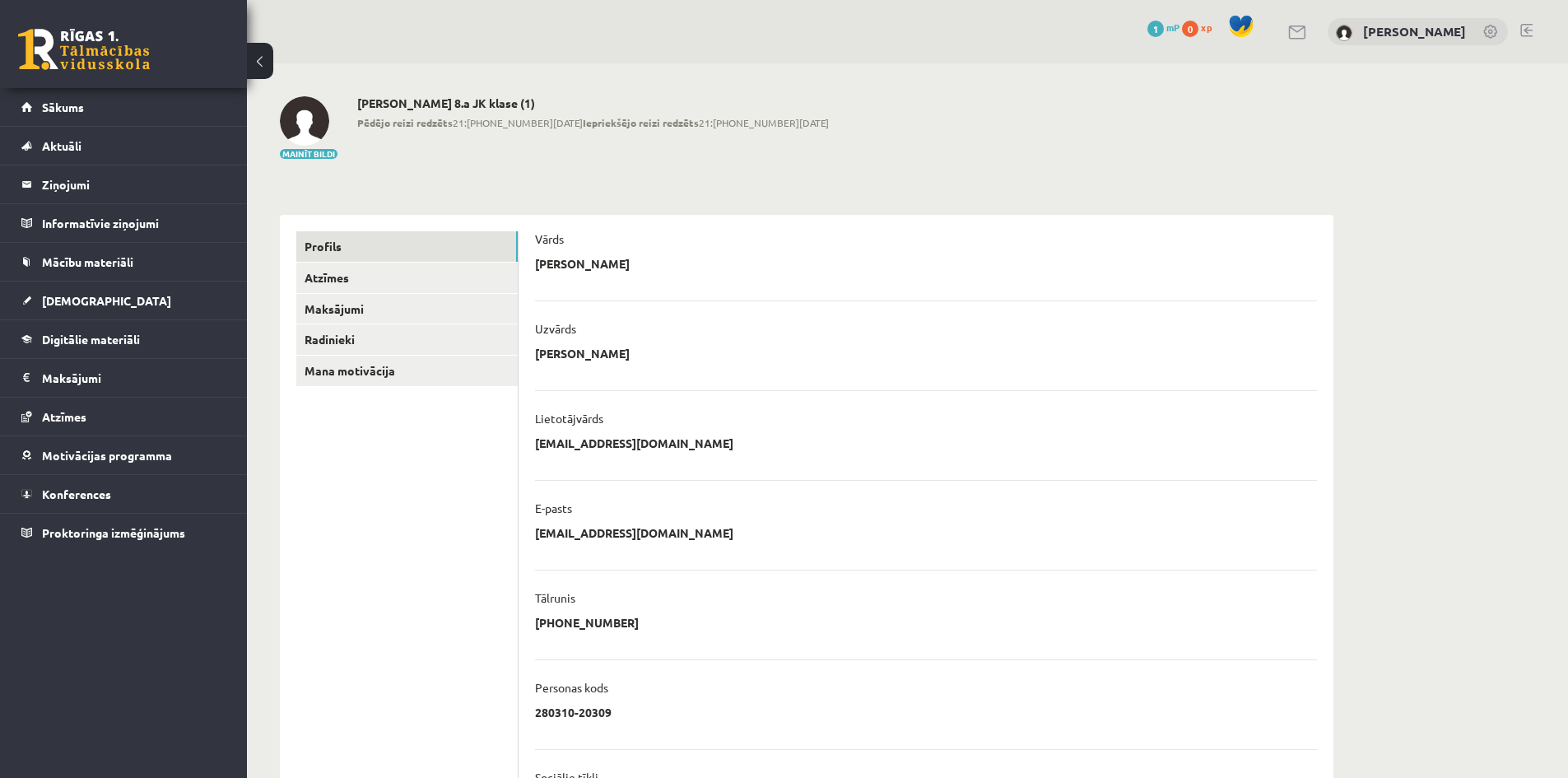
click at [1487, 32] on link at bounding box center [1492, 33] width 17 height 17
click at [1524, 25] on link at bounding box center [1526, 31] width 12 height 13
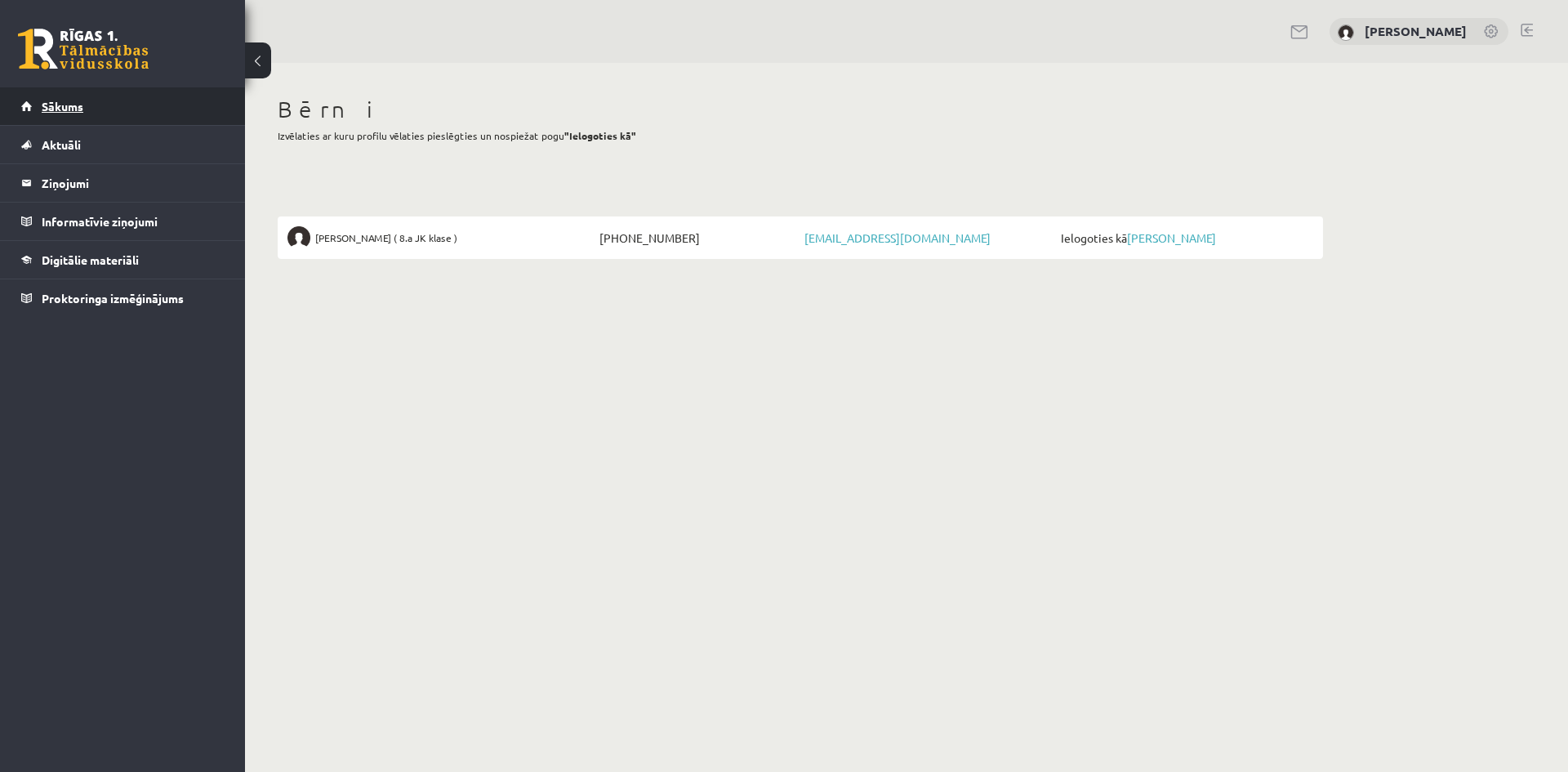
click at [135, 101] on link "Sākums" at bounding box center [123, 106] width 204 height 38
click at [1170, 230] on span "Ielogoties kā Ralfs Jēkabsons" at bounding box center [1185, 237] width 256 height 23
click at [1171, 245] on span "Ielogoties kā Ralfs Jēkabsons" at bounding box center [1185, 237] width 256 height 23
click at [1170, 241] on link "[PERSON_NAME]" at bounding box center [1172, 238] width 89 height 15
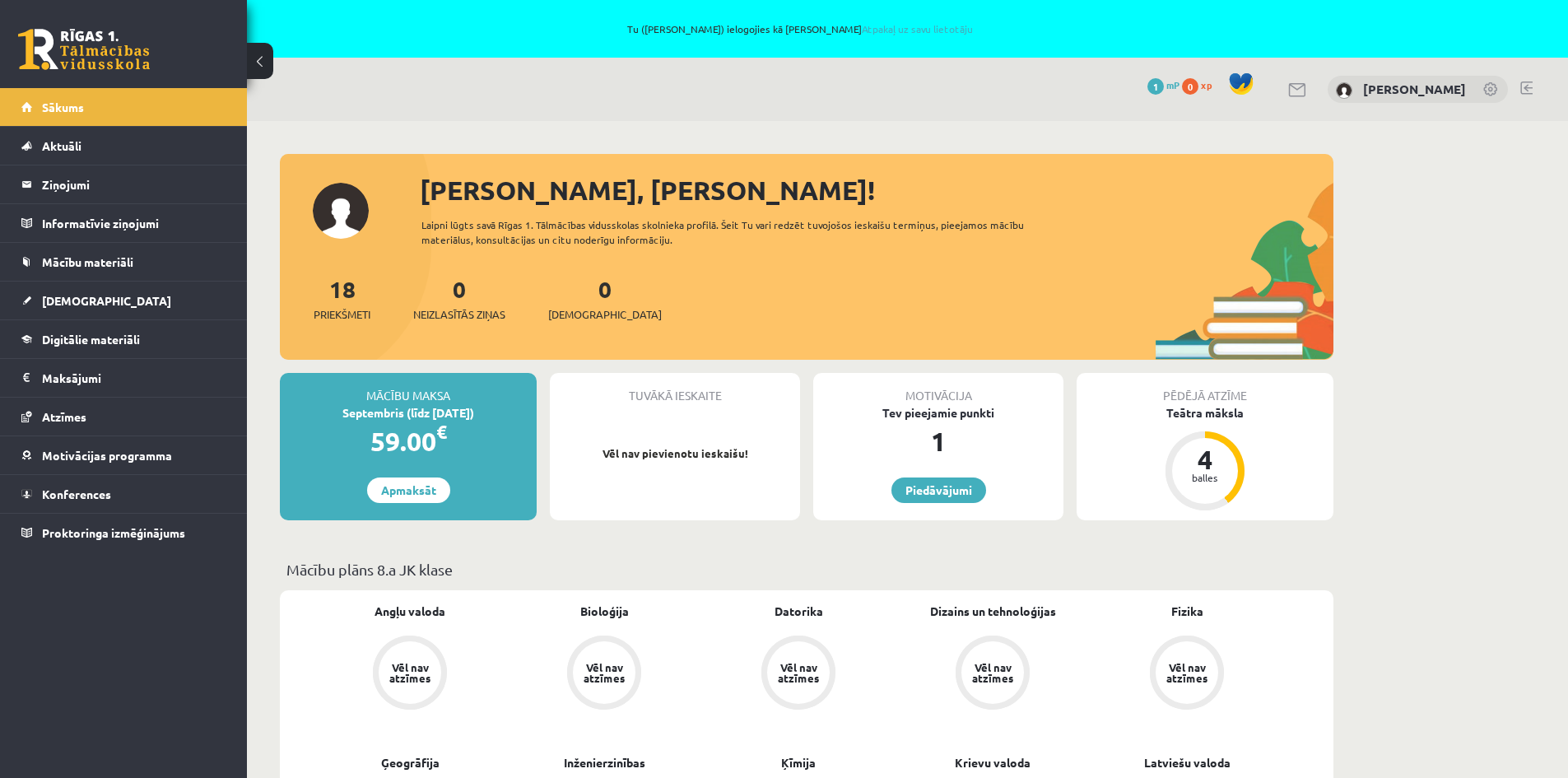
click at [1521, 85] on link at bounding box center [1526, 88] width 12 height 13
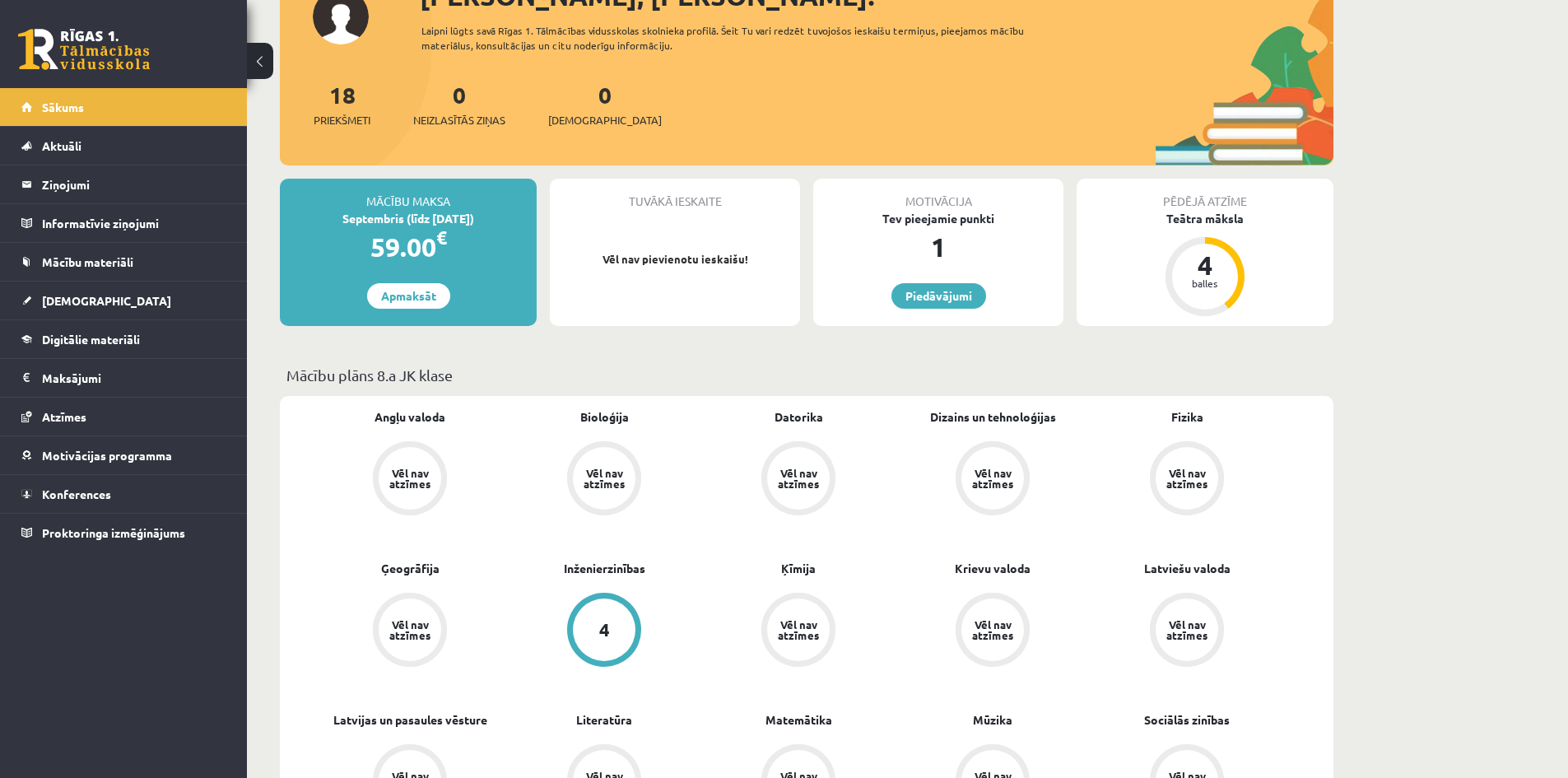
scroll to position [164, 0]
